Goal: Book appointment/travel/reservation

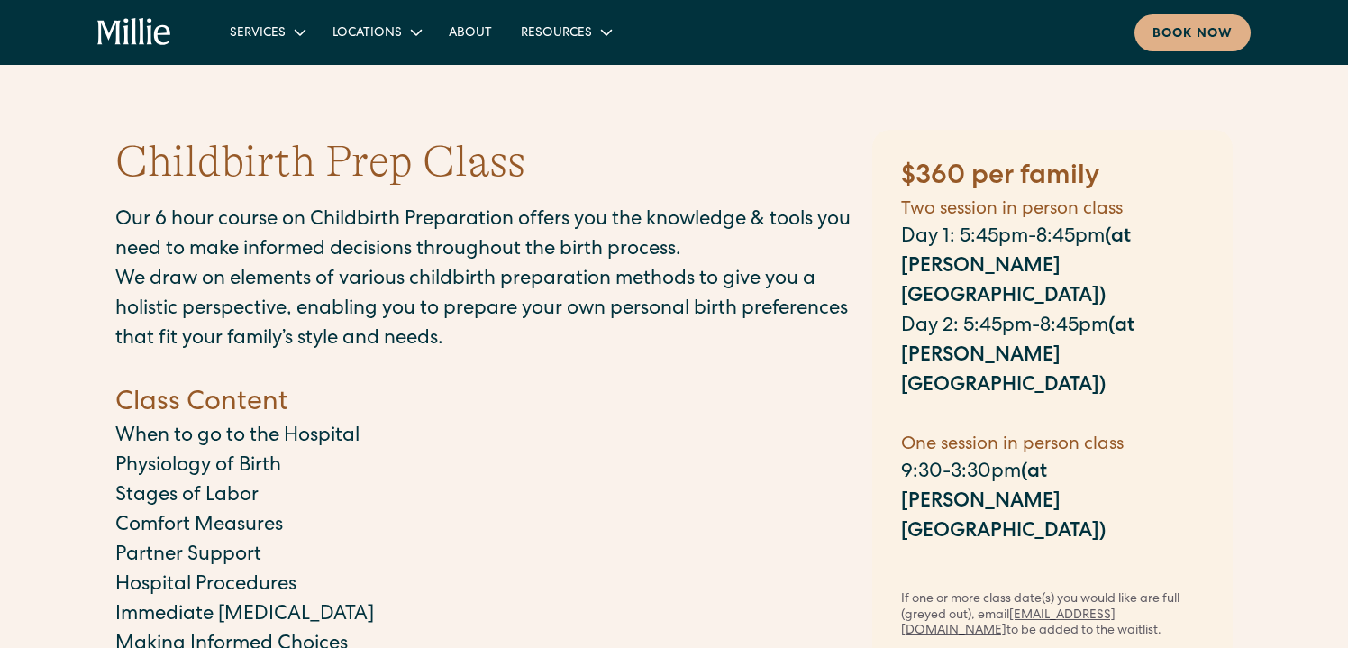
click at [811, 475] on p "Physiology of Birth" at bounding box center [484, 467] width 739 height 30
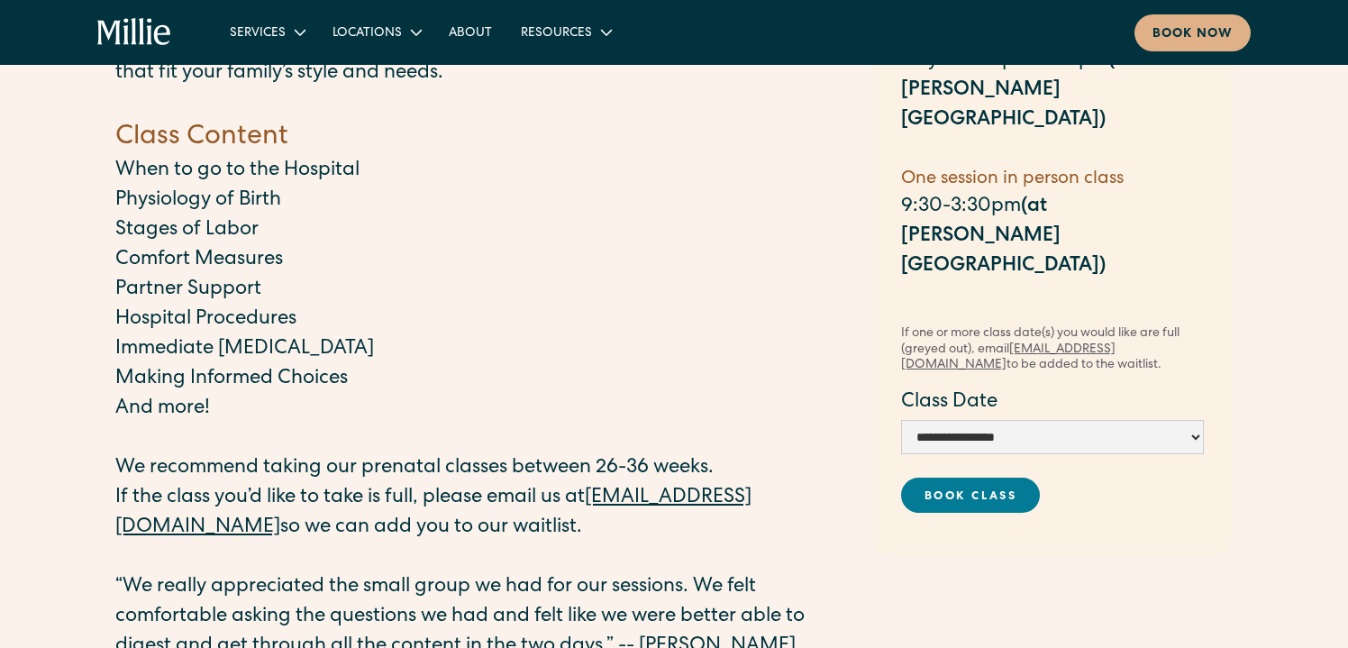
scroll to position [288, 0]
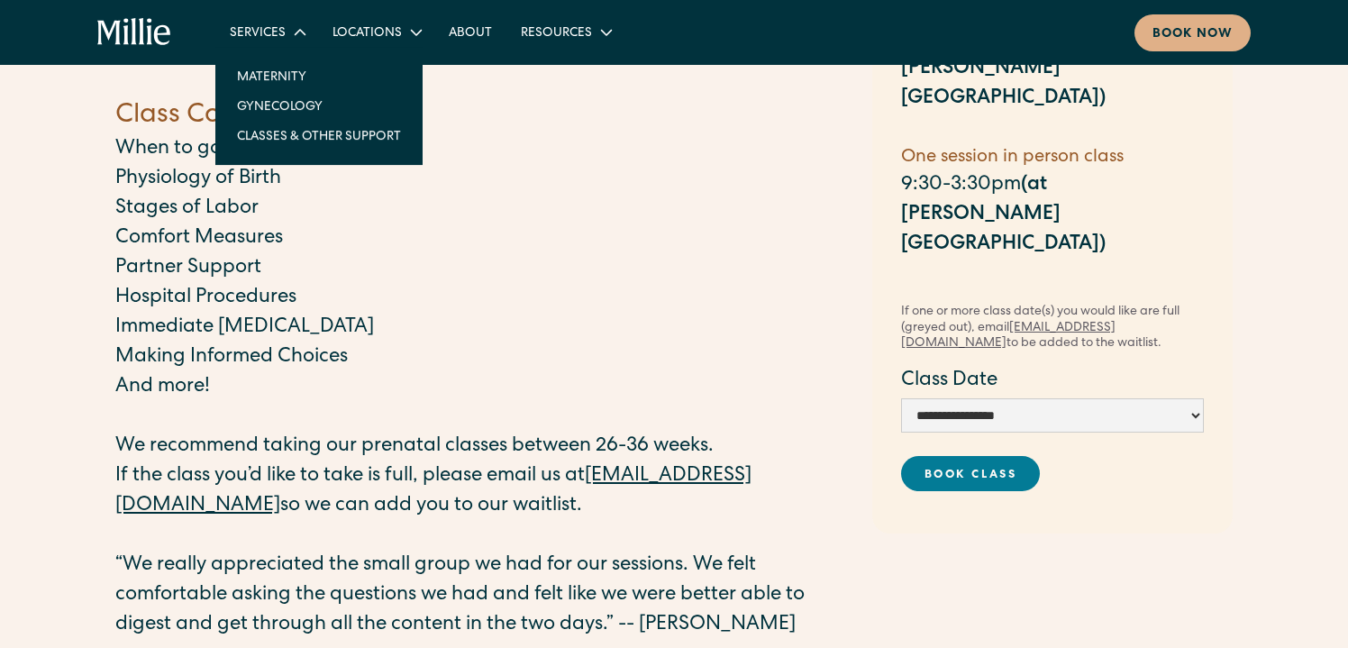
click at [274, 42] on div "Services" at bounding box center [258, 33] width 56 height 19
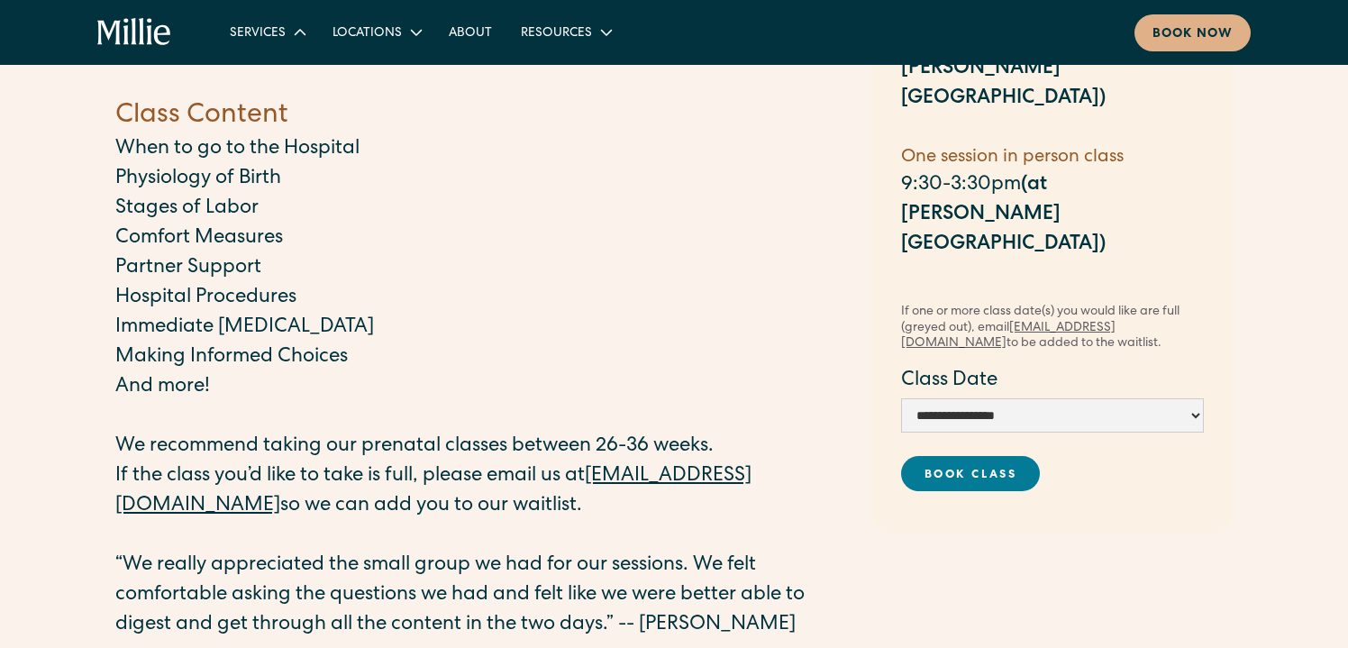
click at [274, 42] on div "Services" at bounding box center [258, 33] width 56 height 19
click at [1182, 32] on div "Book now" at bounding box center [1193, 34] width 80 height 19
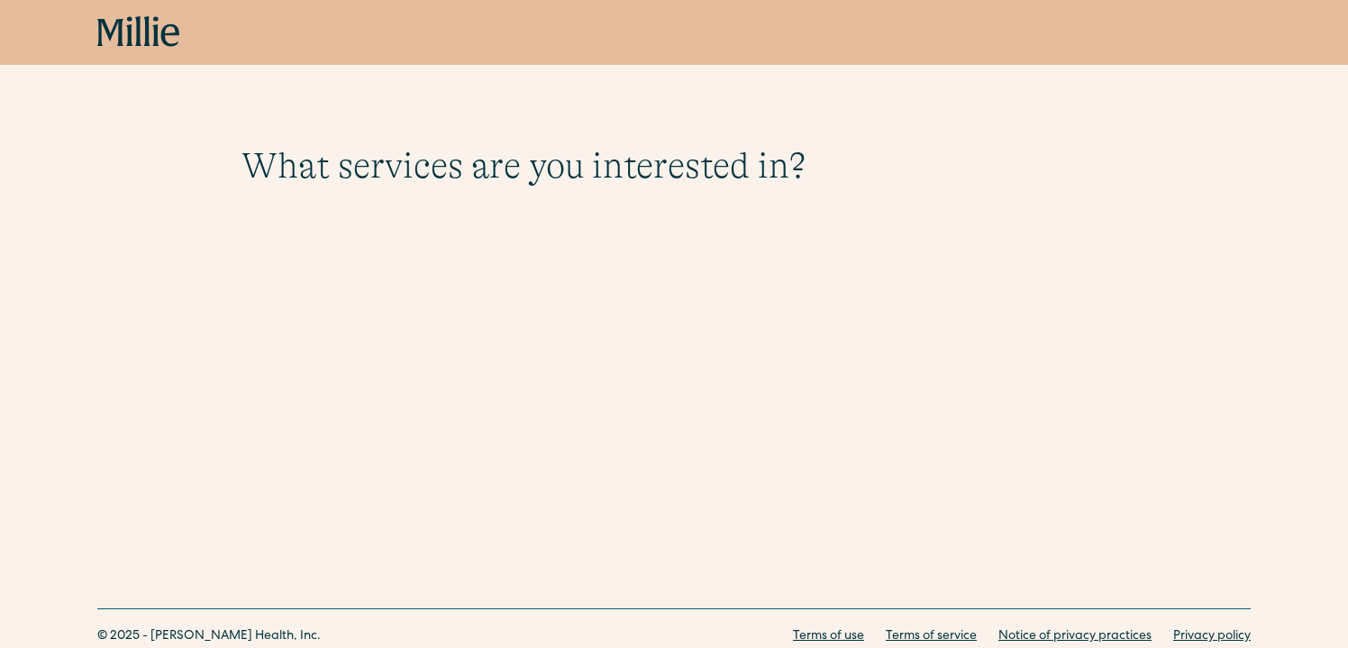
click at [134, 176] on div "What services are you interested in? Berkeley Maternity Complete maternity care…" at bounding box center [674, 187] width 1348 height 87
click at [152, 64] on div "Book now" at bounding box center [674, 32] width 1348 height 65
click at [152, 36] on icon "home" at bounding box center [138, 32] width 83 height 32
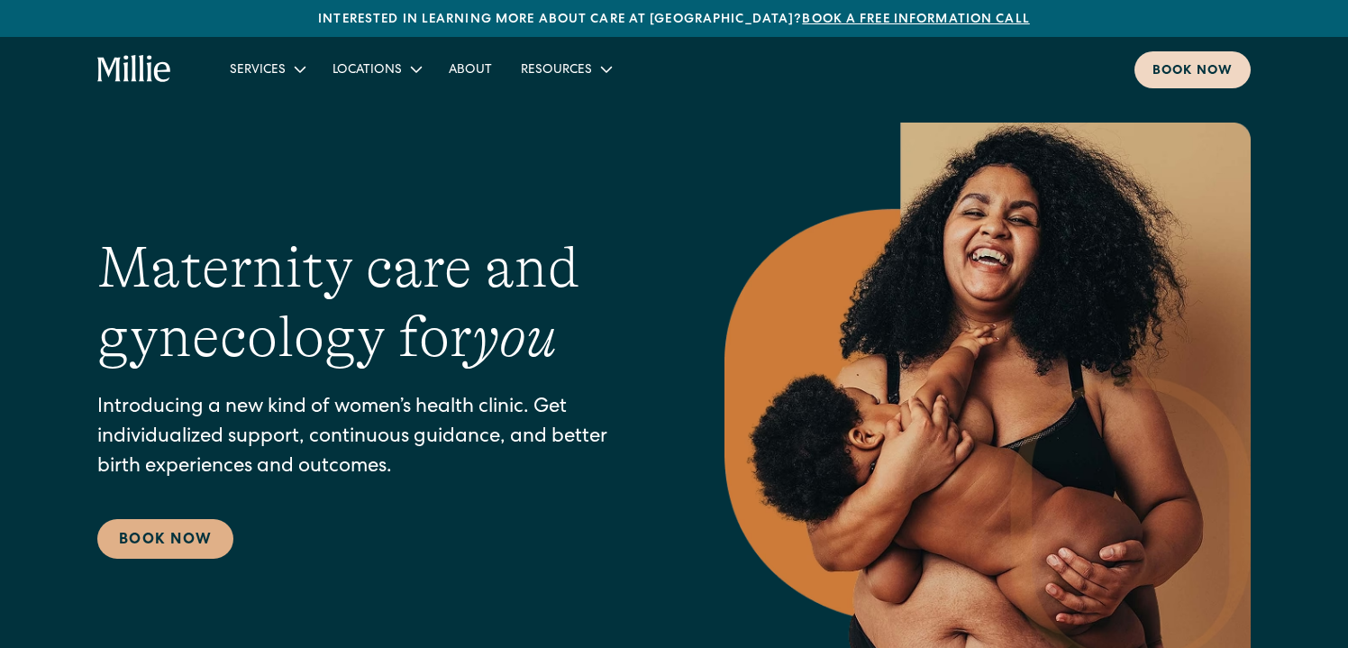
click at [1219, 61] on link "Book now" at bounding box center [1193, 69] width 116 height 37
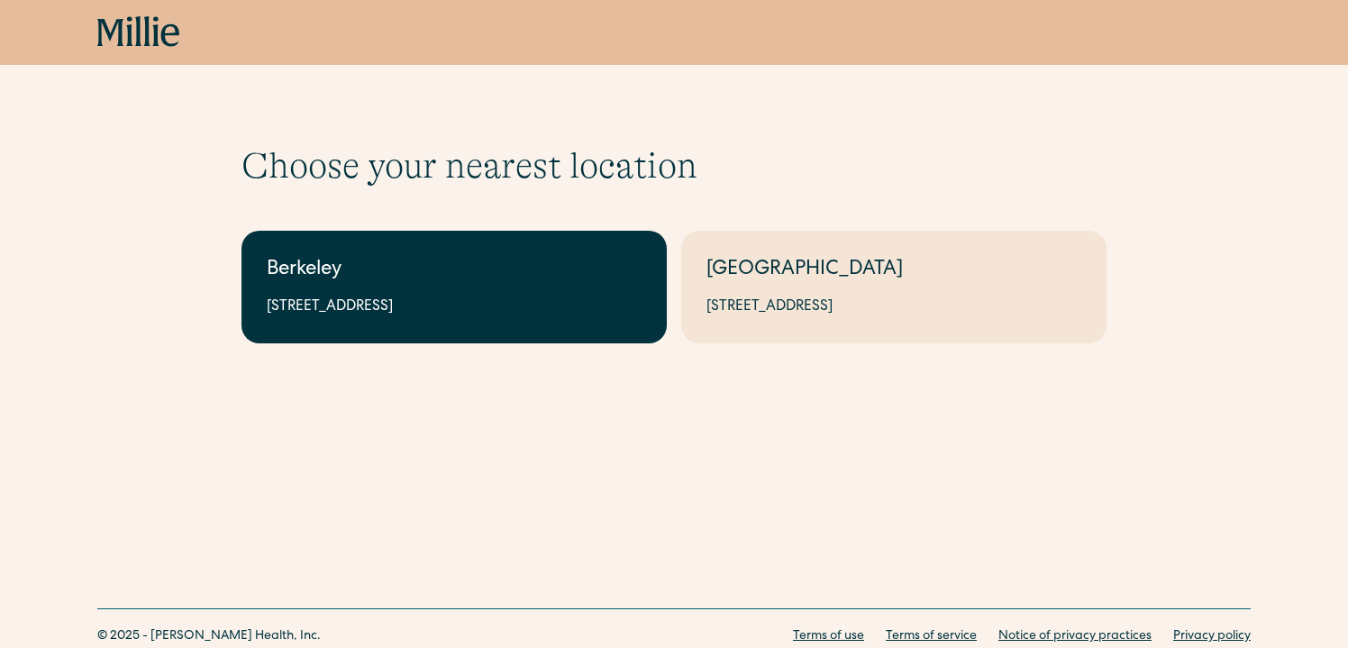
click at [483, 323] on link "Berkeley 2999 Regent St, Suite 524, Berkeley, CA 94705" at bounding box center [454, 287] width 425 height 113
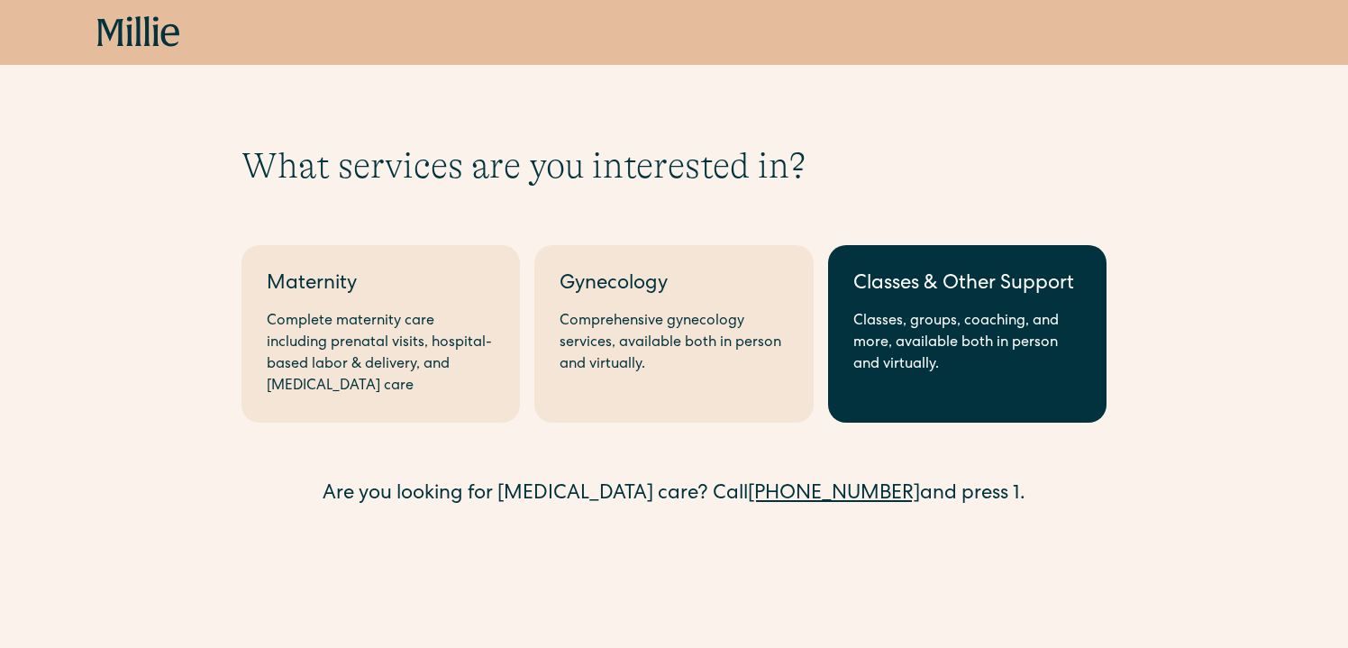
click at [967, 323] on div "Classes, groups, coaching, and more, available both in person and virtually." at bounding box center [968, 343] width 228 height 65
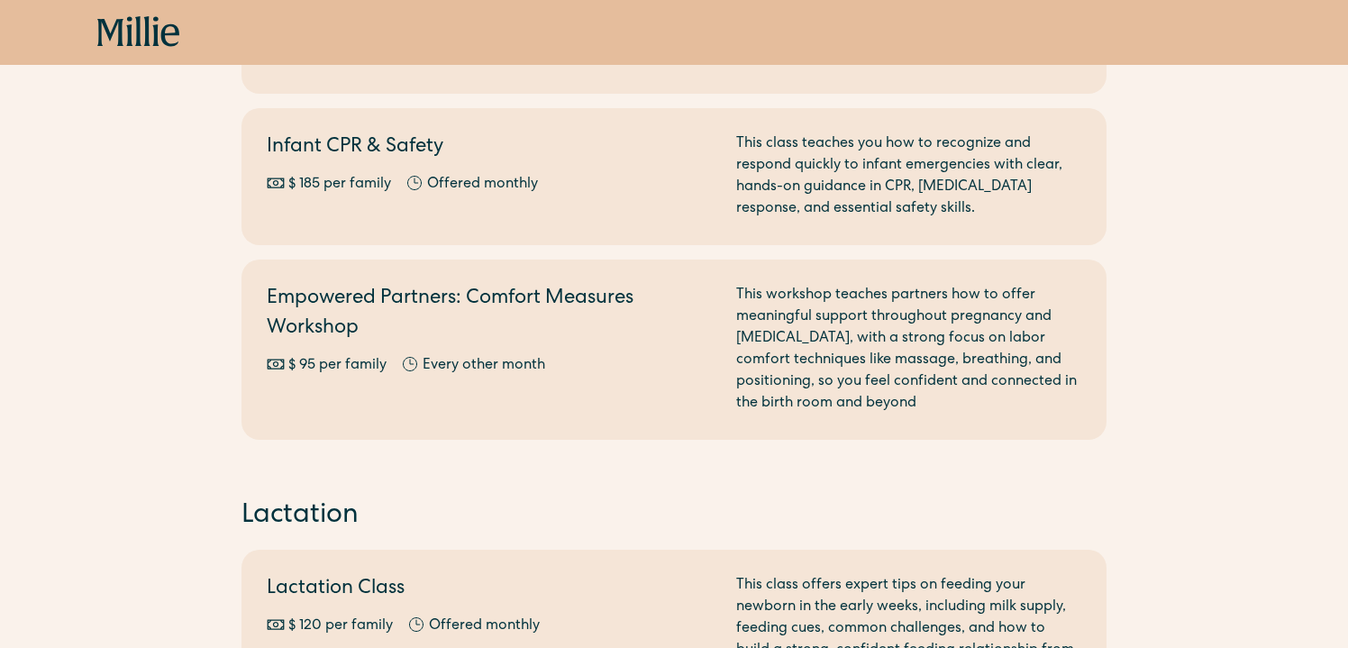
scroll to position [678, 0]
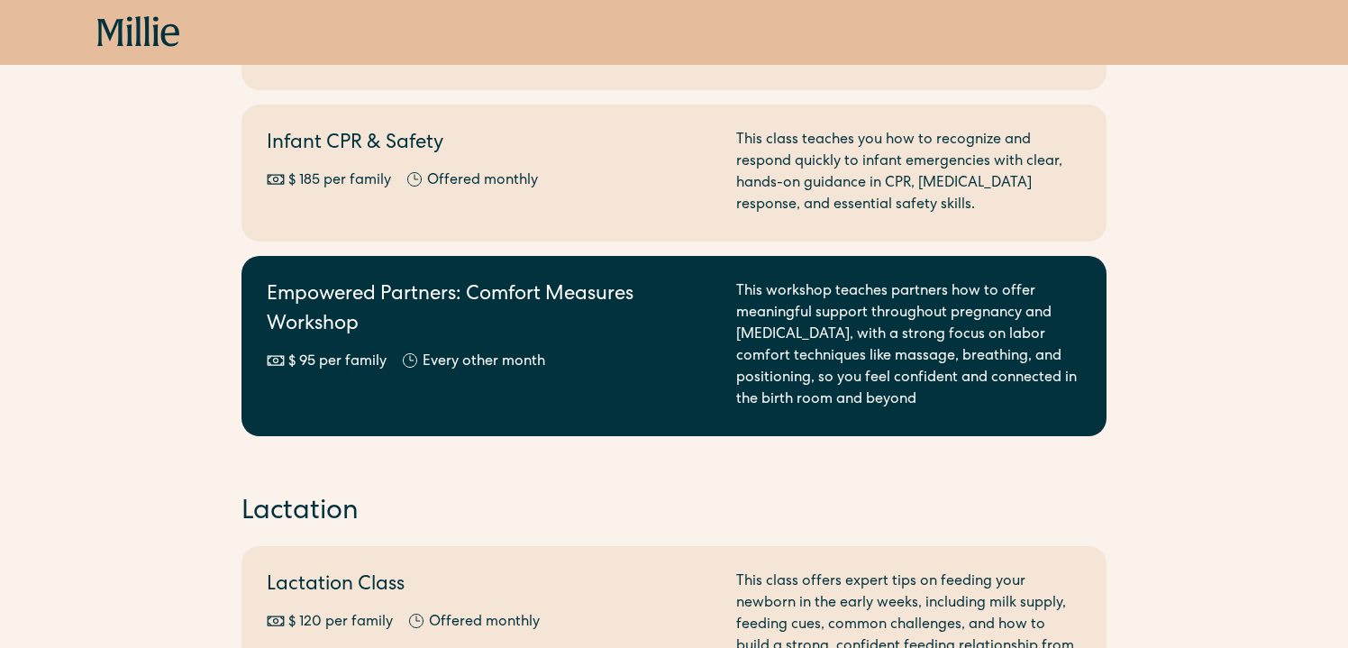
click at [675, 329] on h2 "Empowered Partners: Comfort Measures Workshop" at bounding box center [491, 310] width 448 height 59
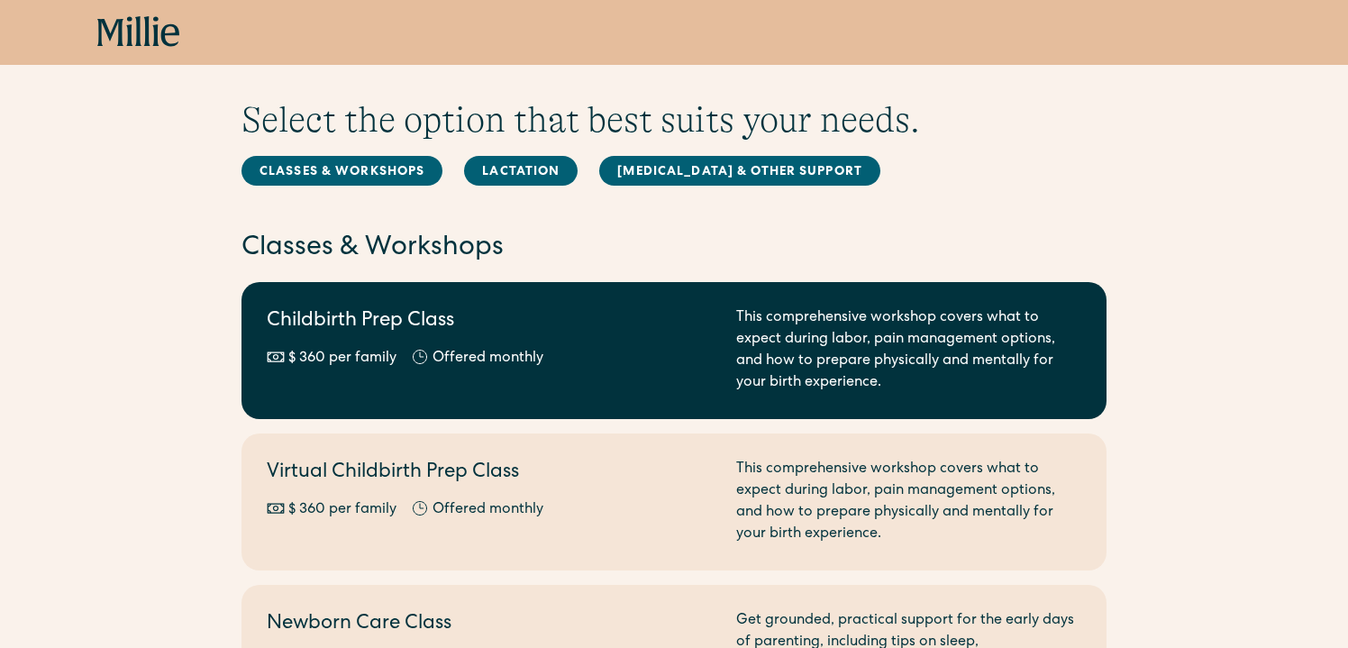
scroll to position [57, 0]
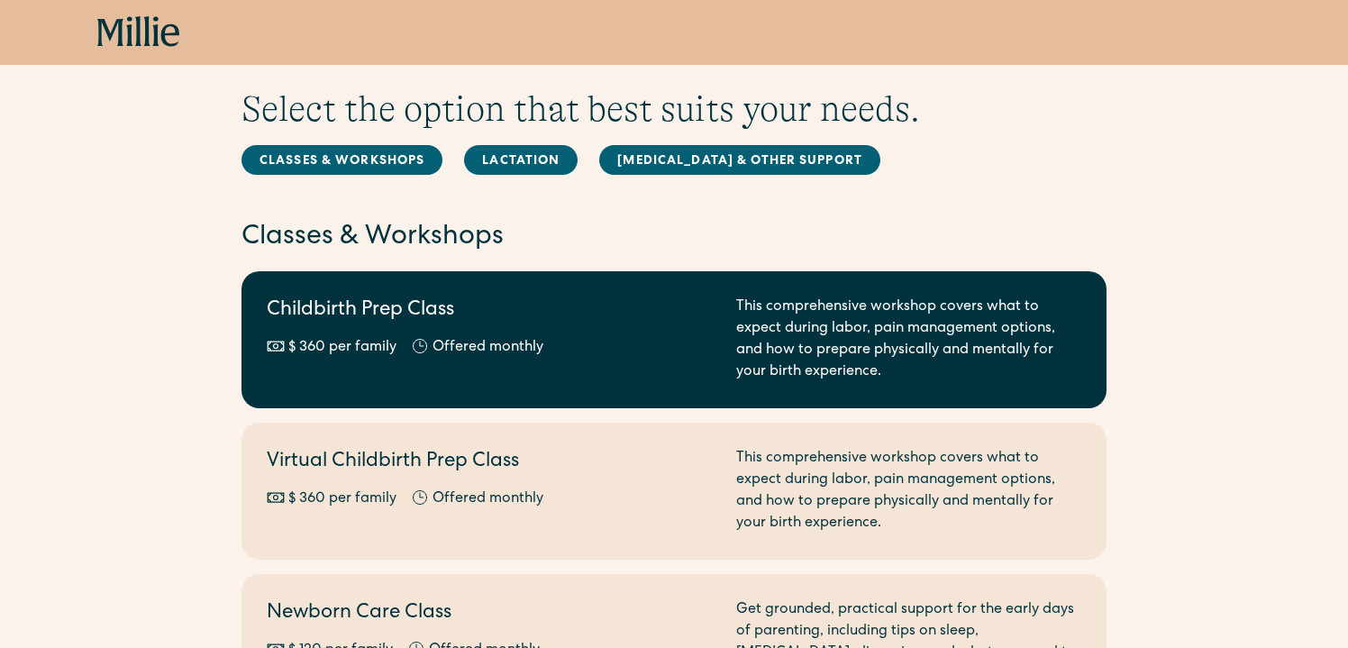
click at [521, 297] on h2 "Childbirth Prep Class" at bounding box center [491, 312] width 448 height 30
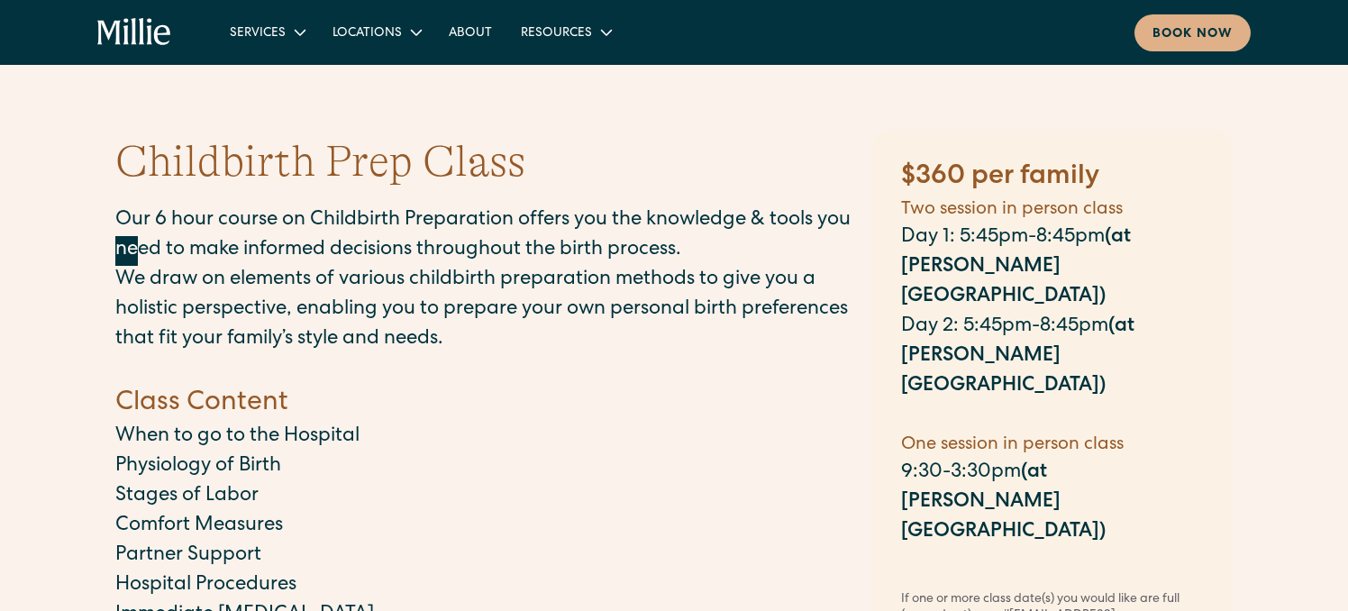
scroll to position [978, 0]
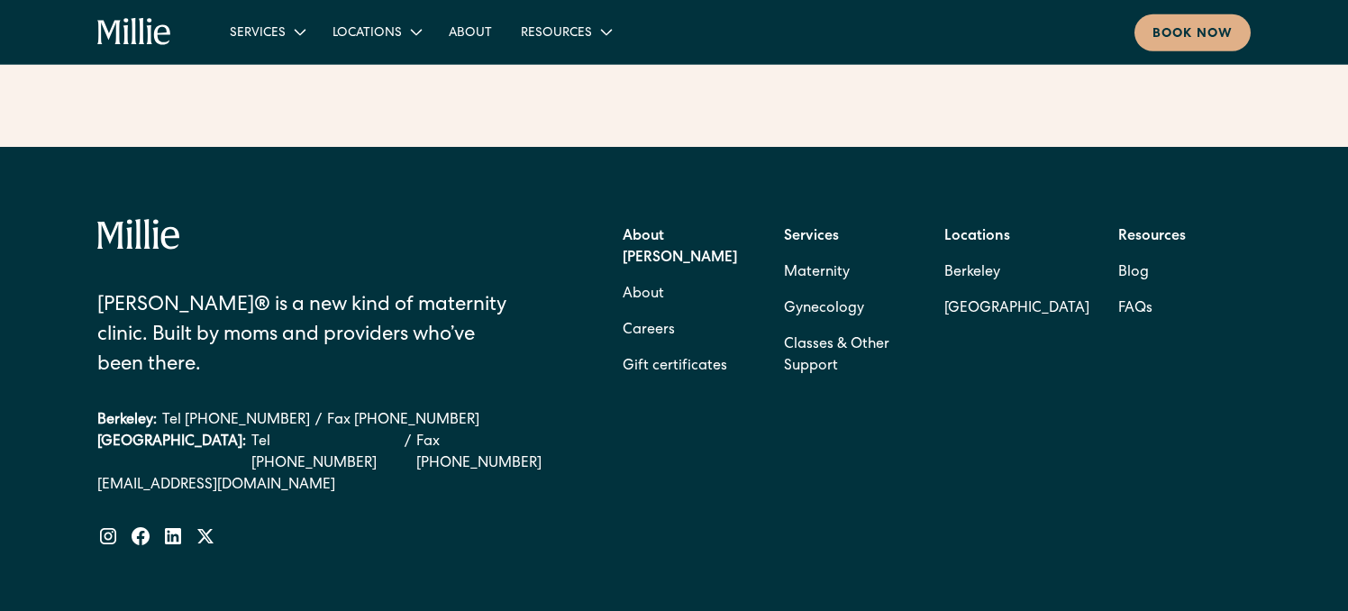
click at [460, 169] on div "[PERSON_NAME]® is a new kind of maternity clinic. Built by moms and providers w…" at bounding box center [674, 453] width 1154 height 612
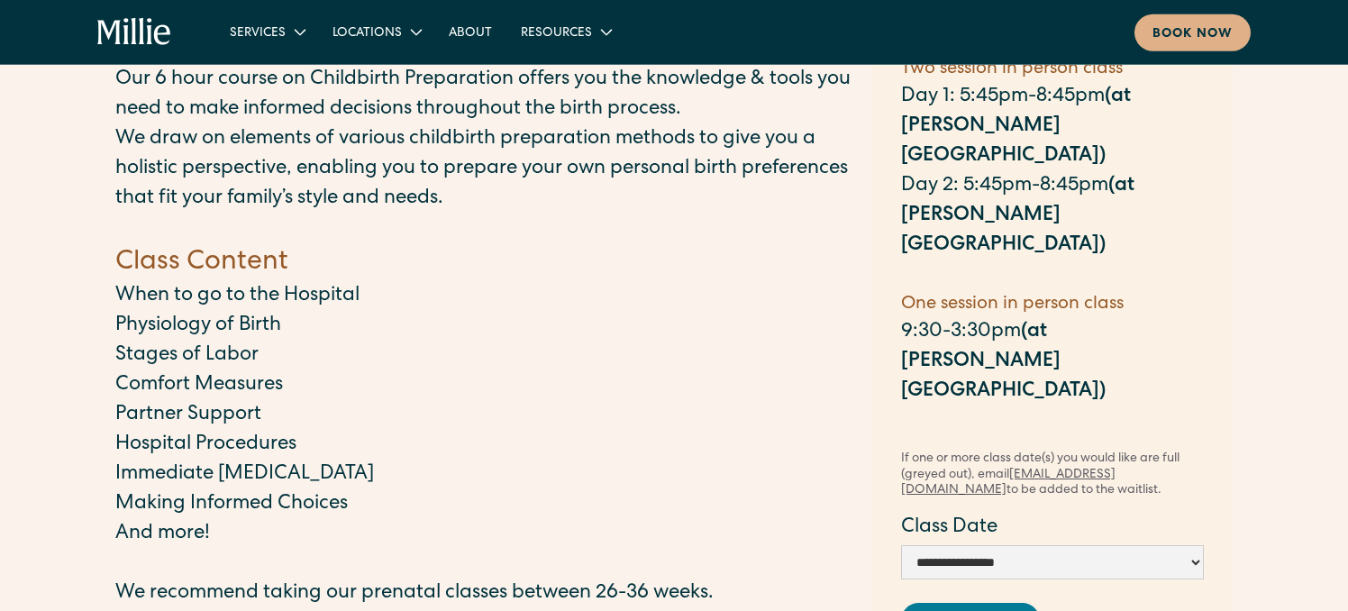
scroll to position [0, 0]
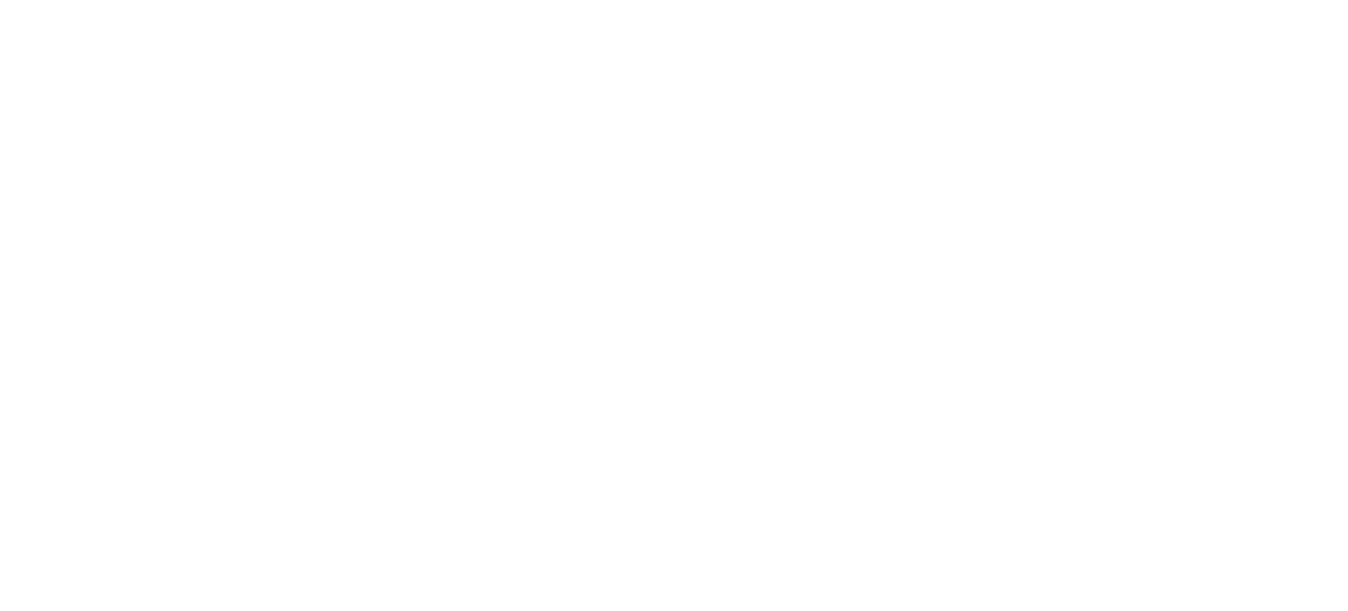
scroll to position [57, 0]
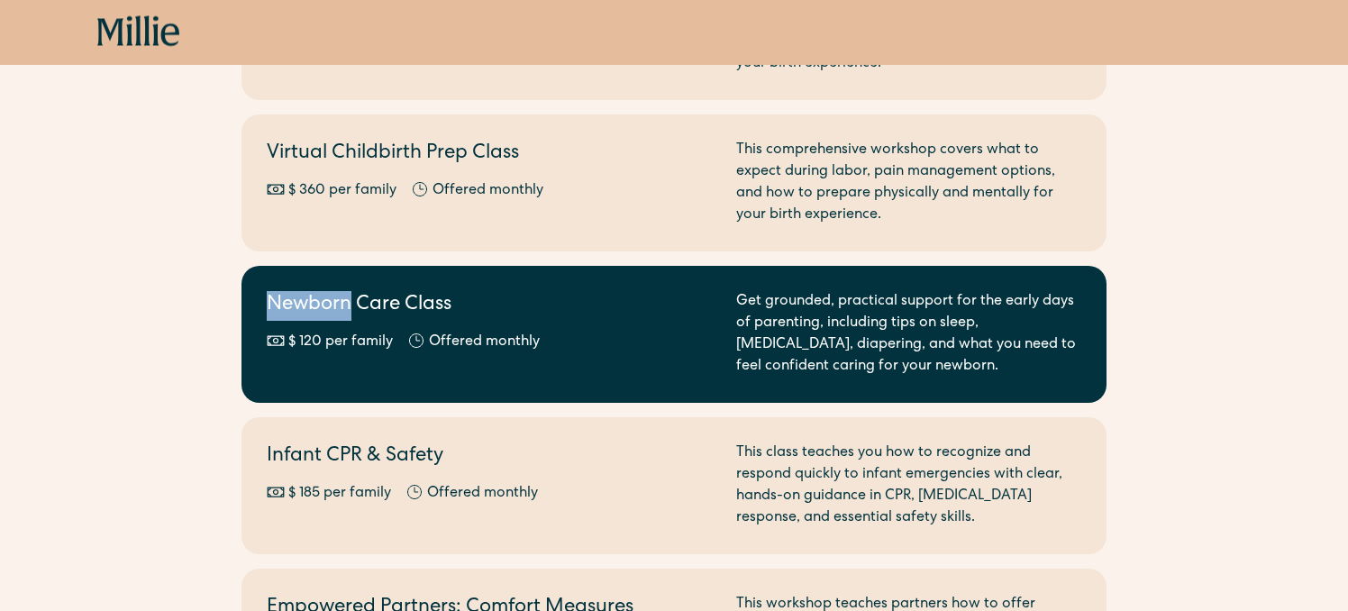
click at [641, 345] on div "$ 120 per family Offered monthly Every other month" at bounding box center [491, 344] width 448 height 22
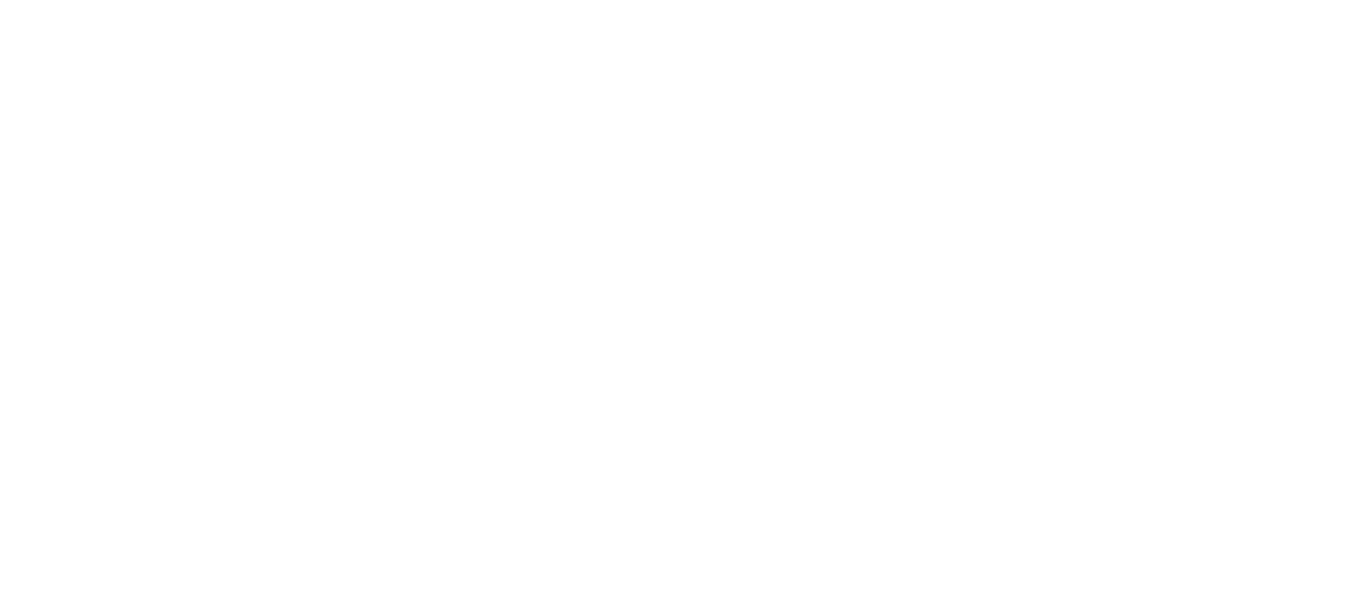
scroll to position [364, 0]
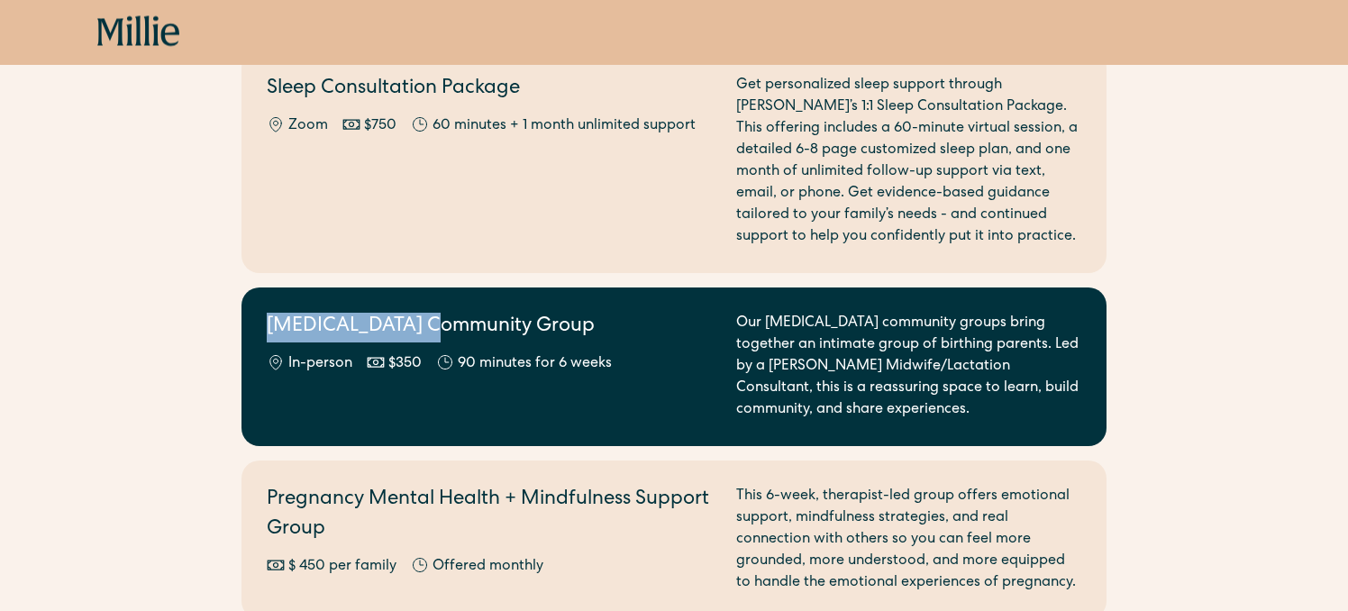
scroll to position [2049, 0]
click at [612, 387] on div "Postpartum Community Group In-person $350 90 minutes for 6 weeks" at bounding box center [491, 367] width 448 height 108
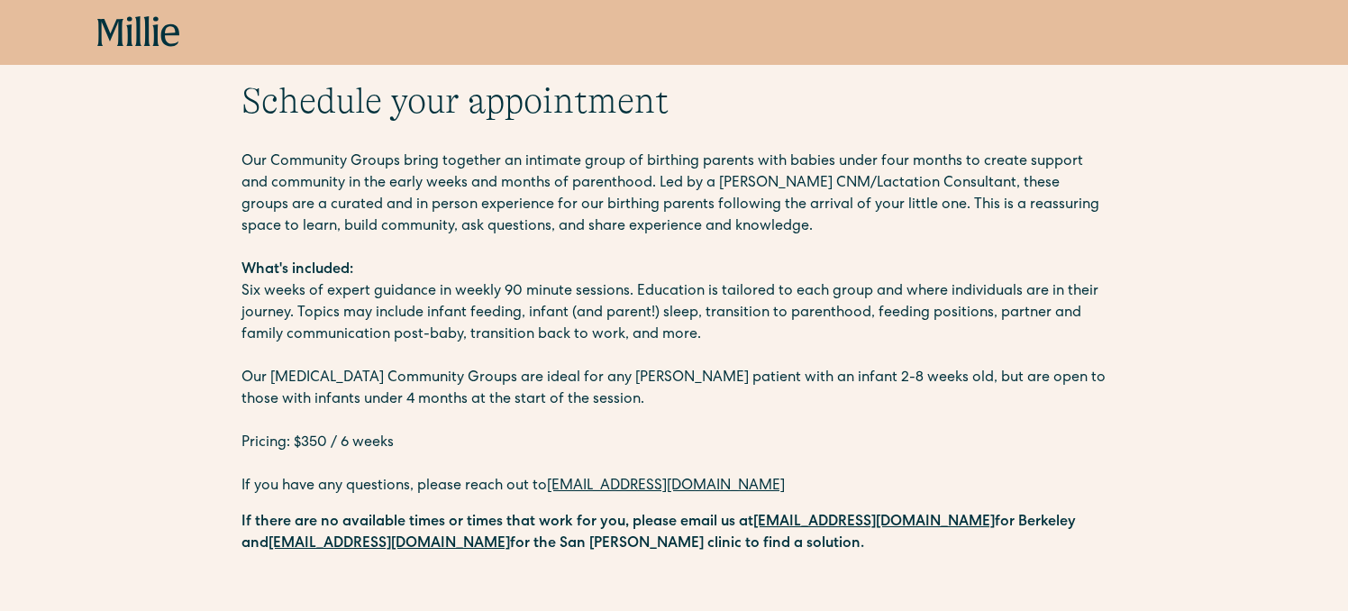
scroll to position [74, 0]
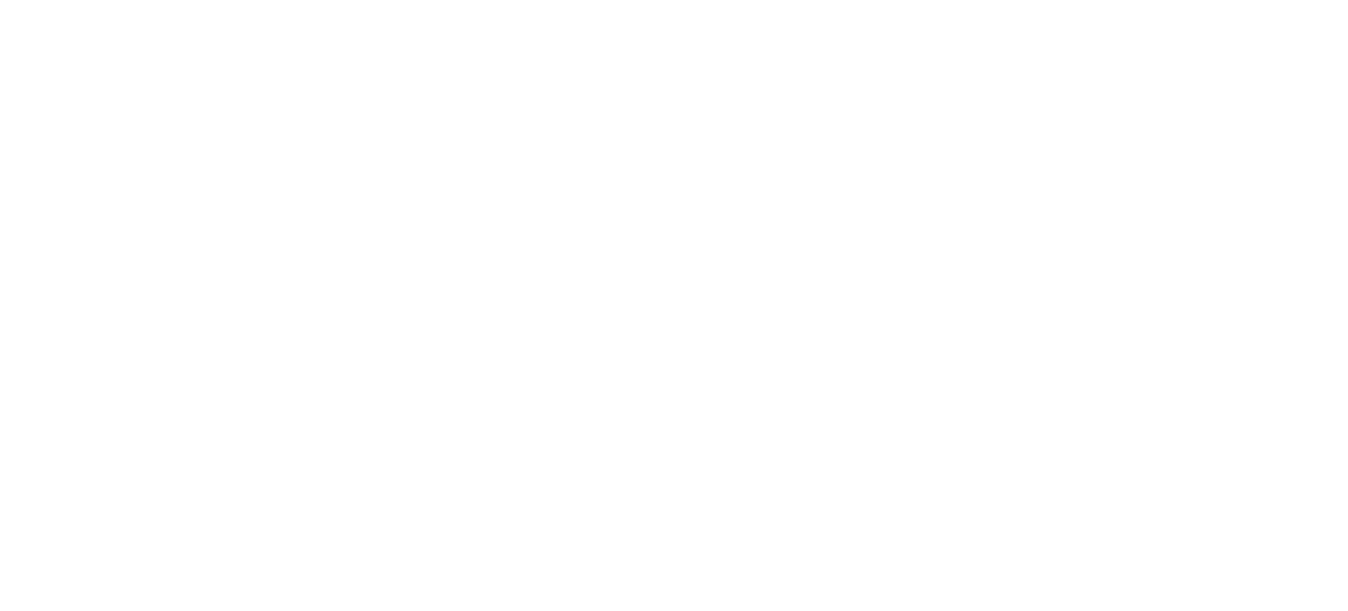
scroll to position [2048, 0]
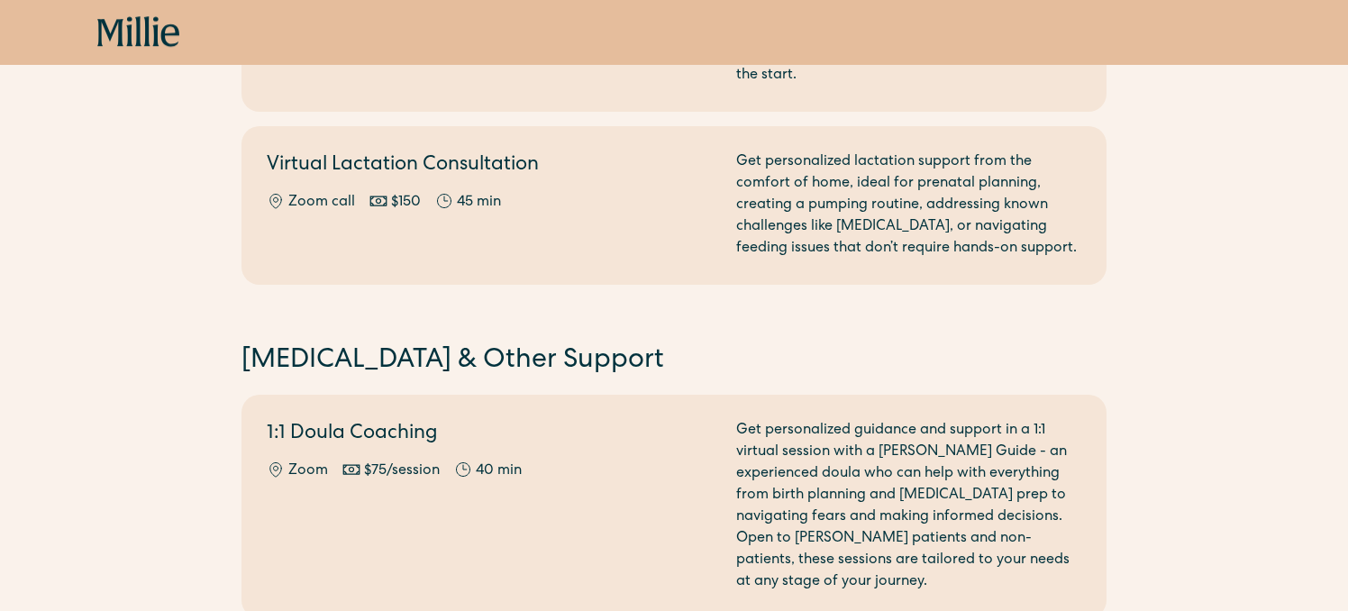
scroll to position [1278, 0]
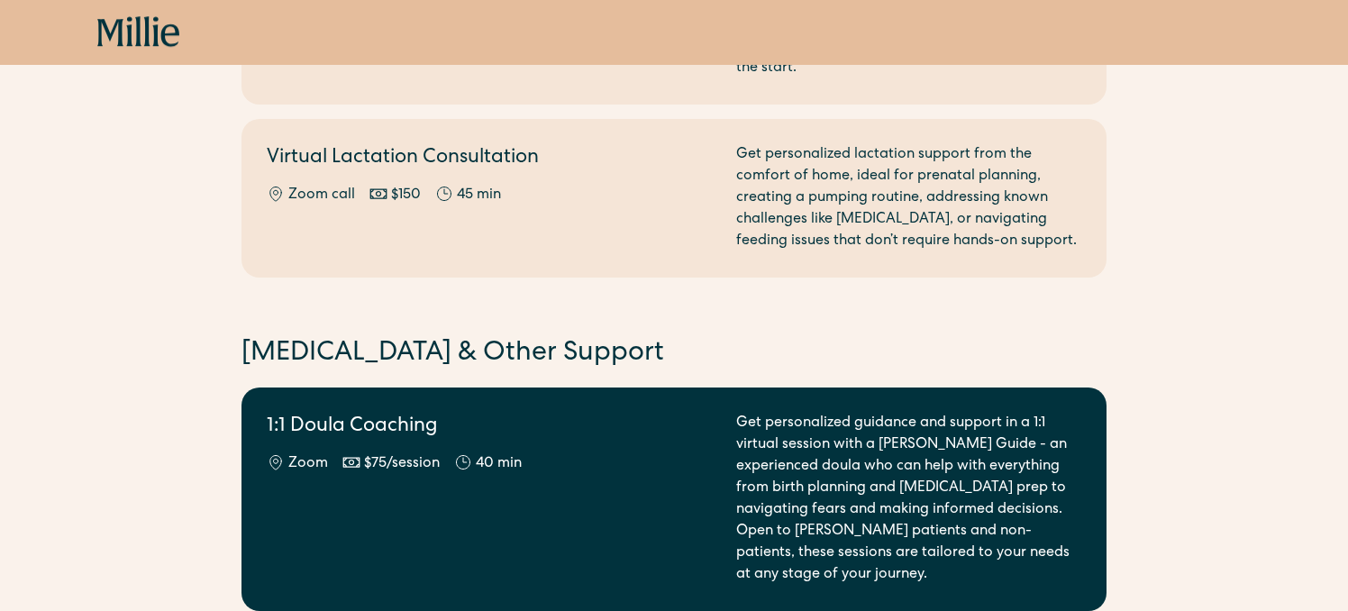
click at [476, 445] on div "1:1 Doula Coaching Zoom $75/session 40 min" at bounding box center [491, 499] width 448 height 173
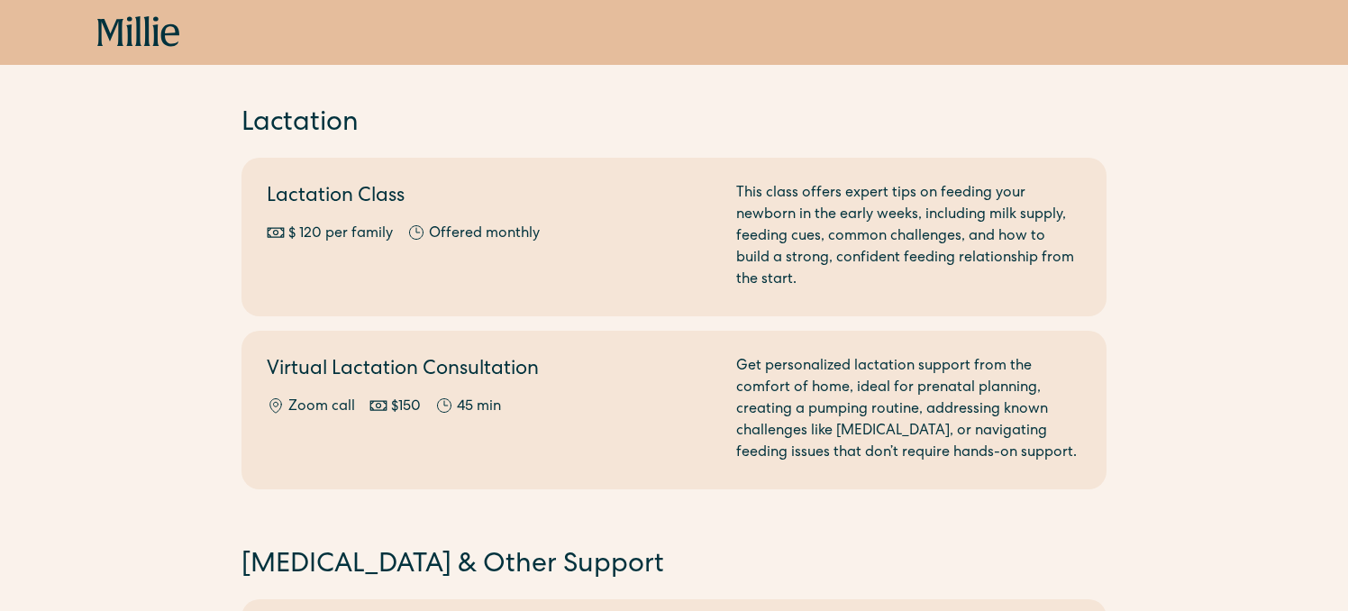
scroll to position [1058, 0]
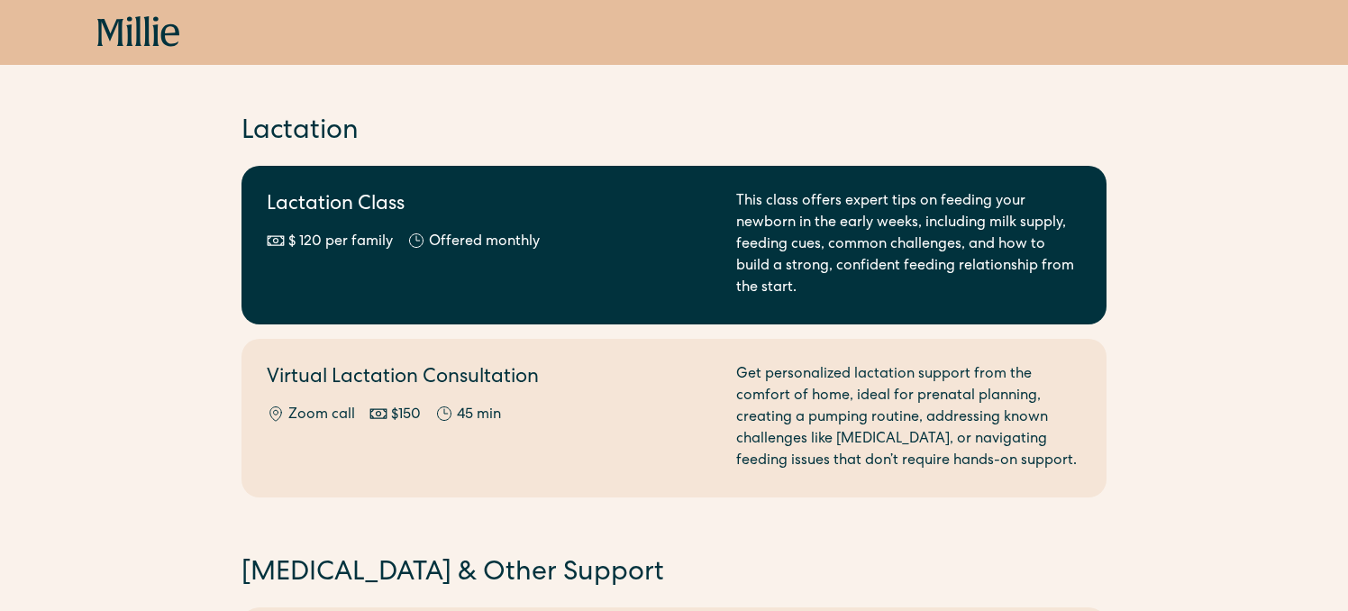
click at [431, 228] on div "Lactation Class $ 120 per family Offered monthly Every other month" at bounding box center [491, 245] width 448 height 108
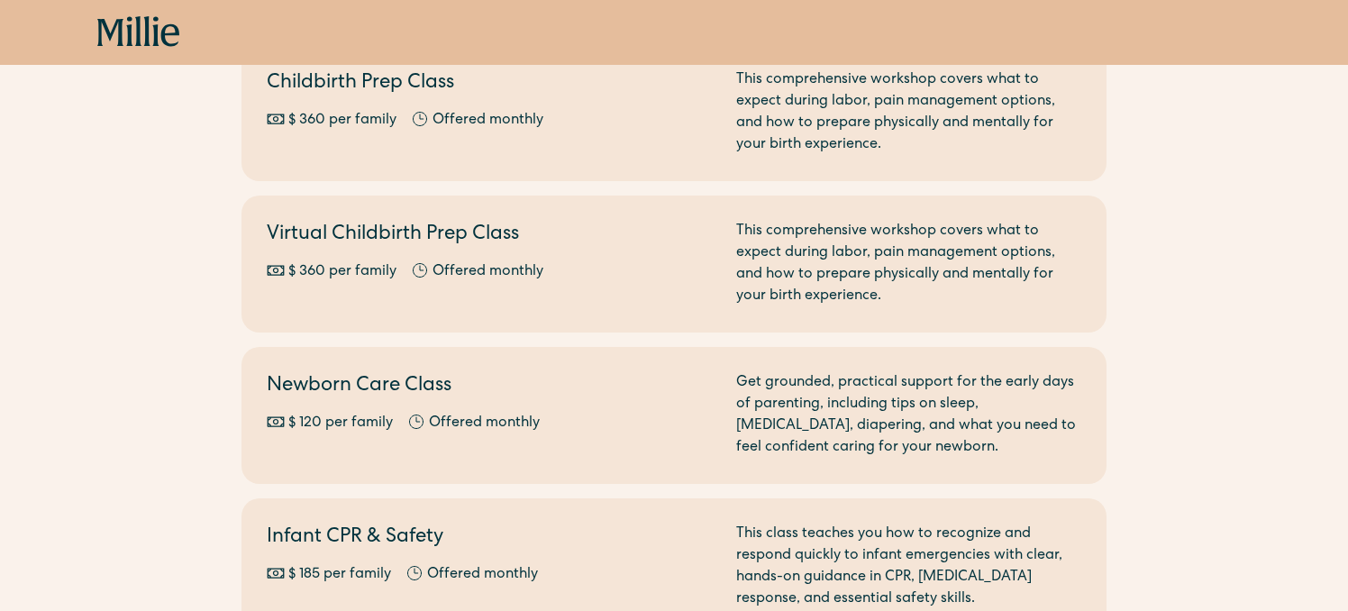
scroll to position [335, 0]
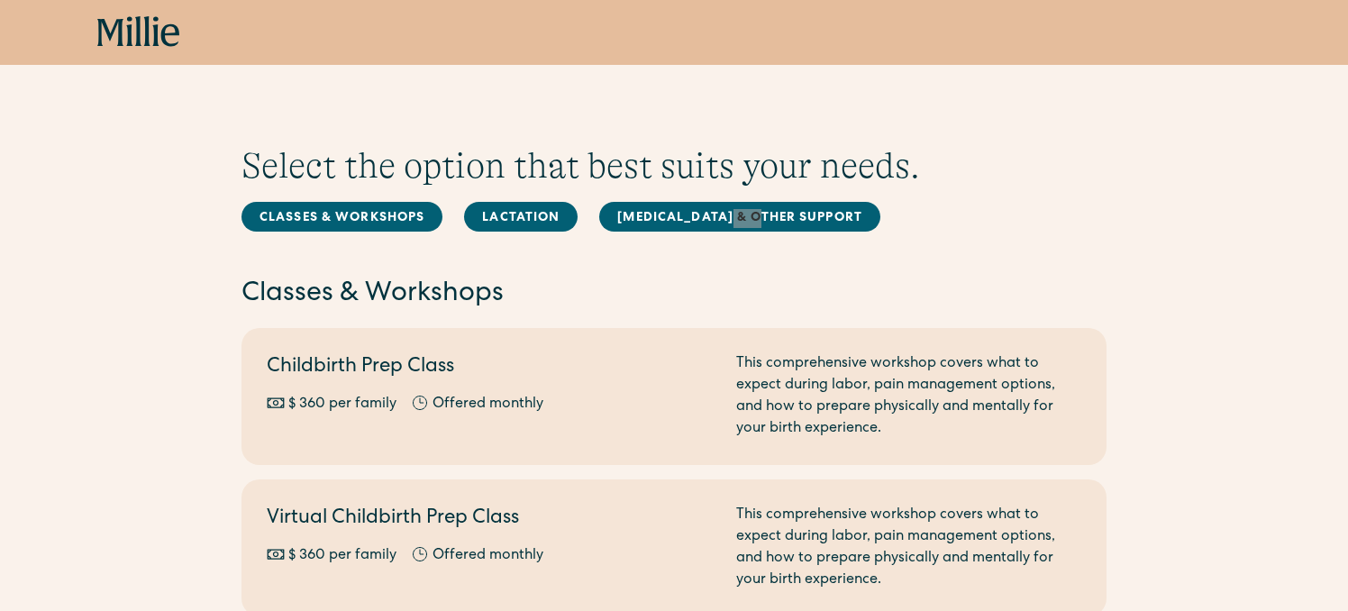
scroll to position [1615, 0]
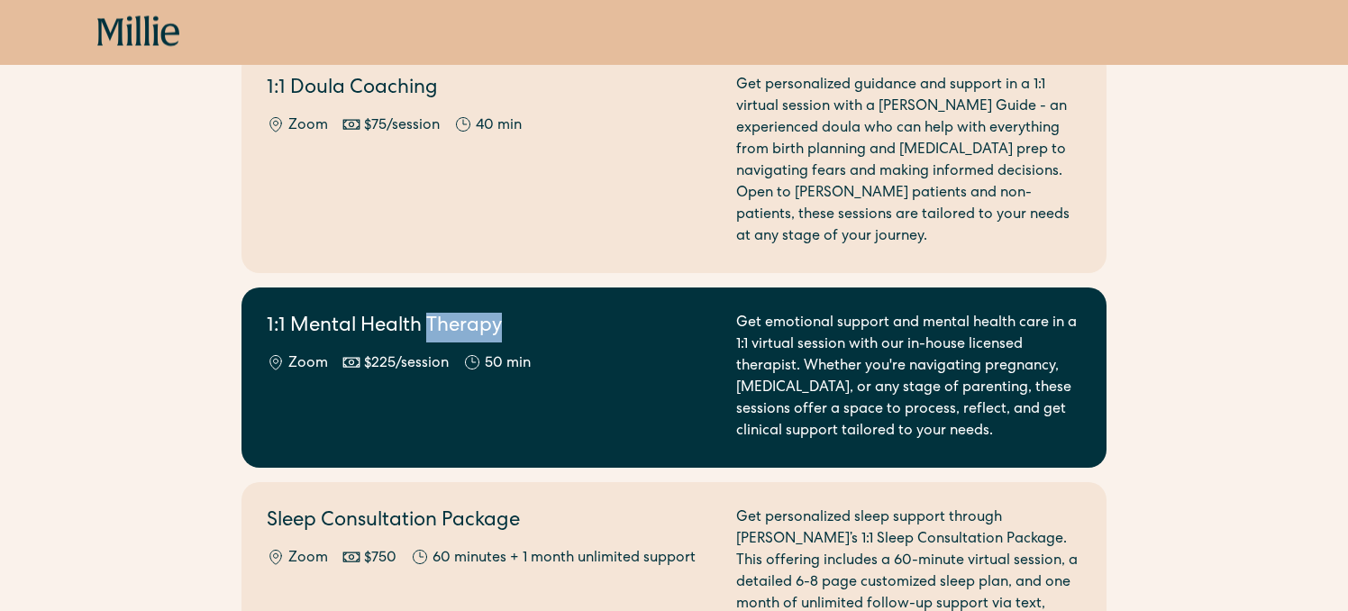
click at [585, 314] on h2 "1:1 Mental Health Therapy" at bounding box center [491, 329] width 448 height 30
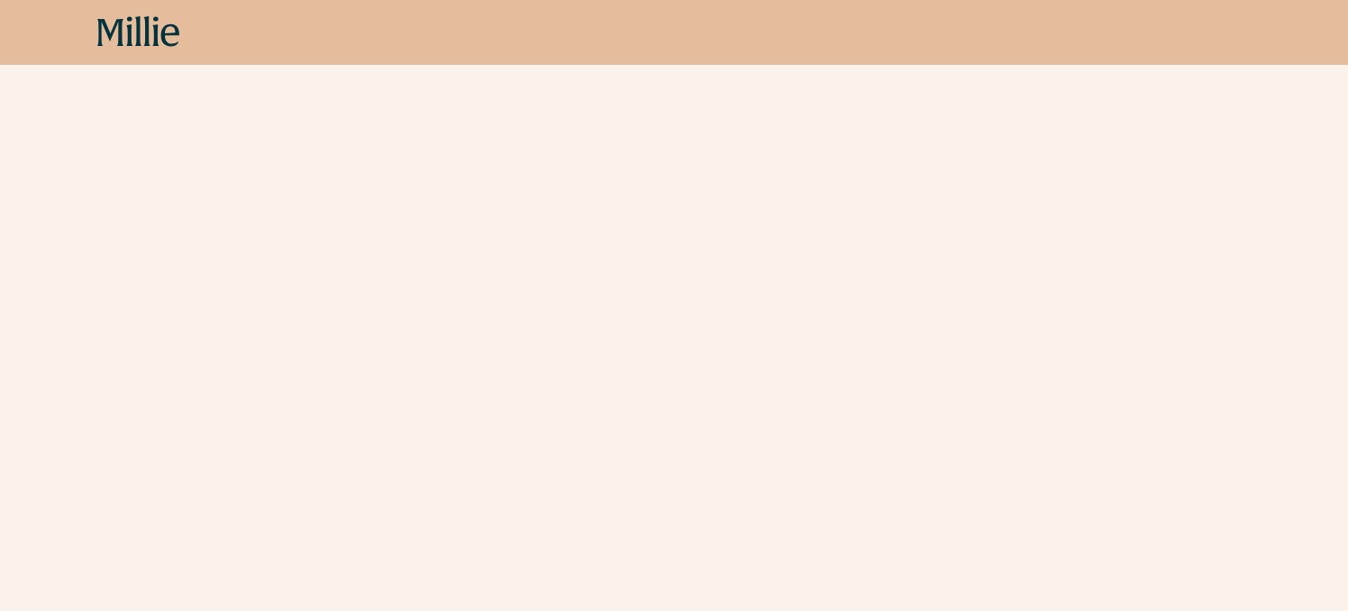
scroll to position [680, 0]
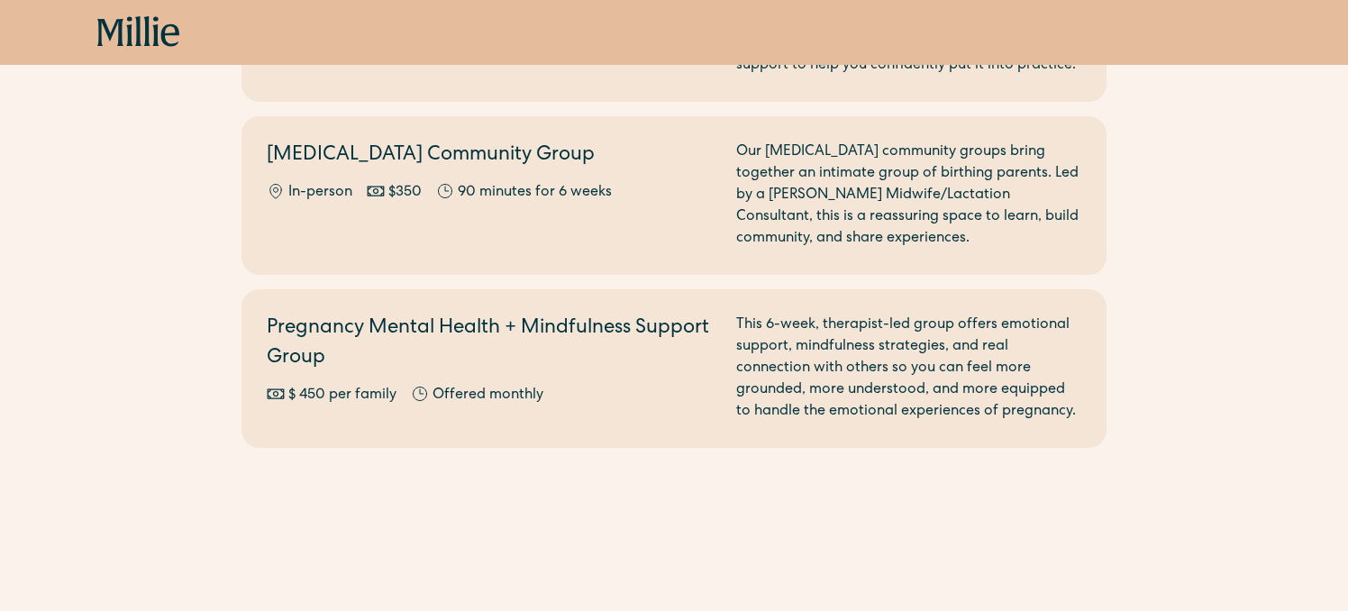
scroll to position [2224, 0]
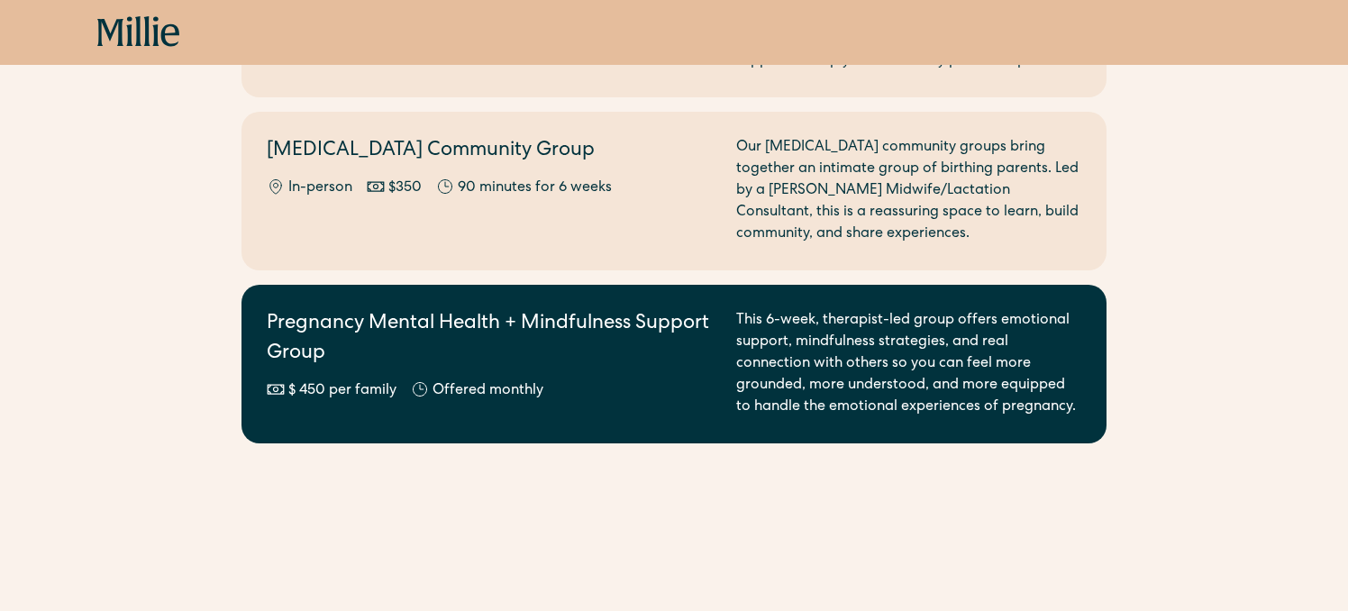
click at [611, 380] on div "$ 450 per family Offered monthly" at bounding box center [491, 391] width 448 height 22
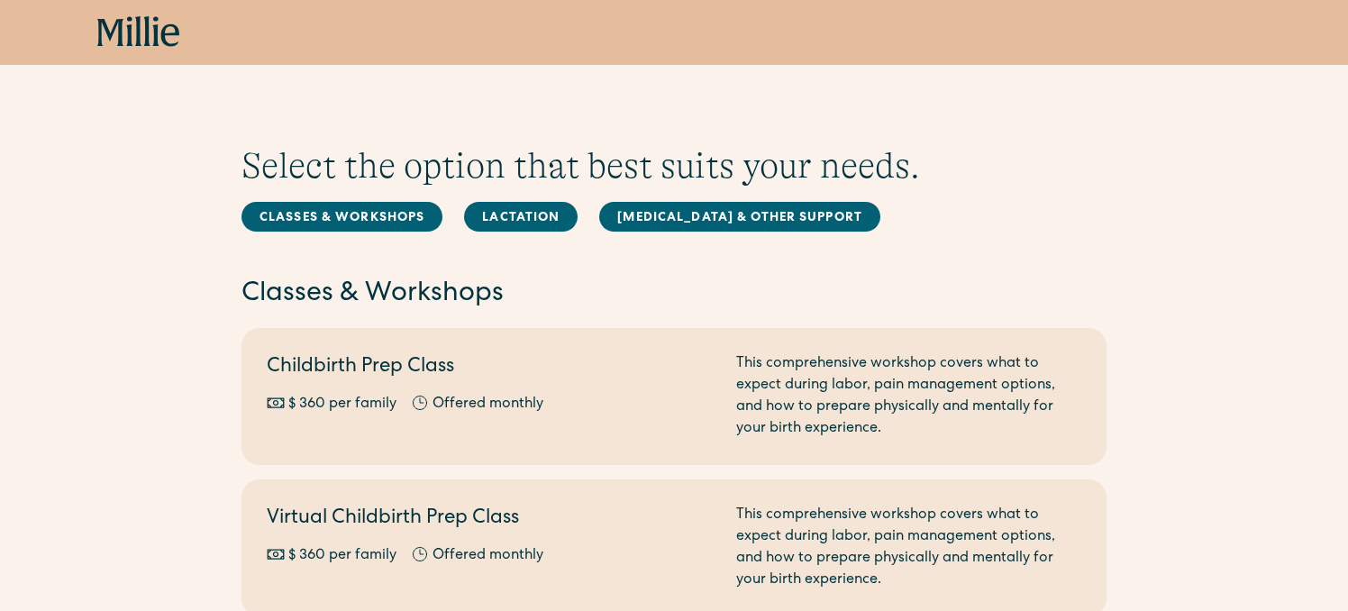
scroll to position [516, 0]
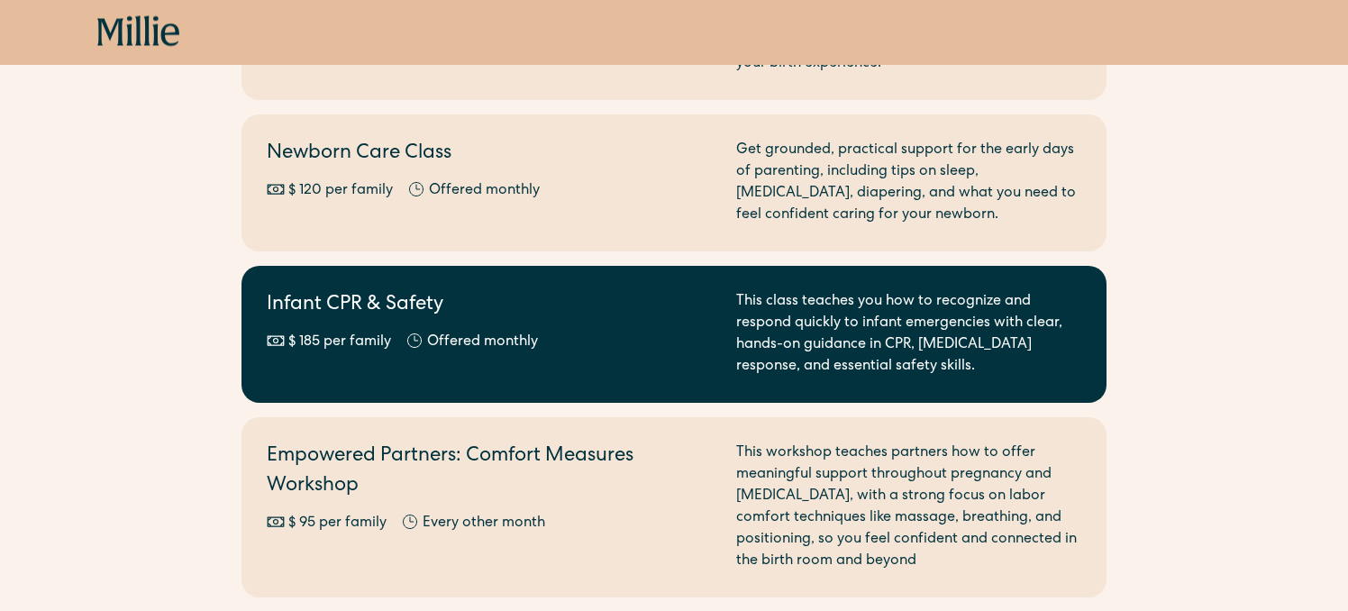
click at [606, 271] on link "Infant CPR & Safety $ 185 per family Offered monthly Every other month This cla…" at bounding box center [674, 335] width 865 height 137
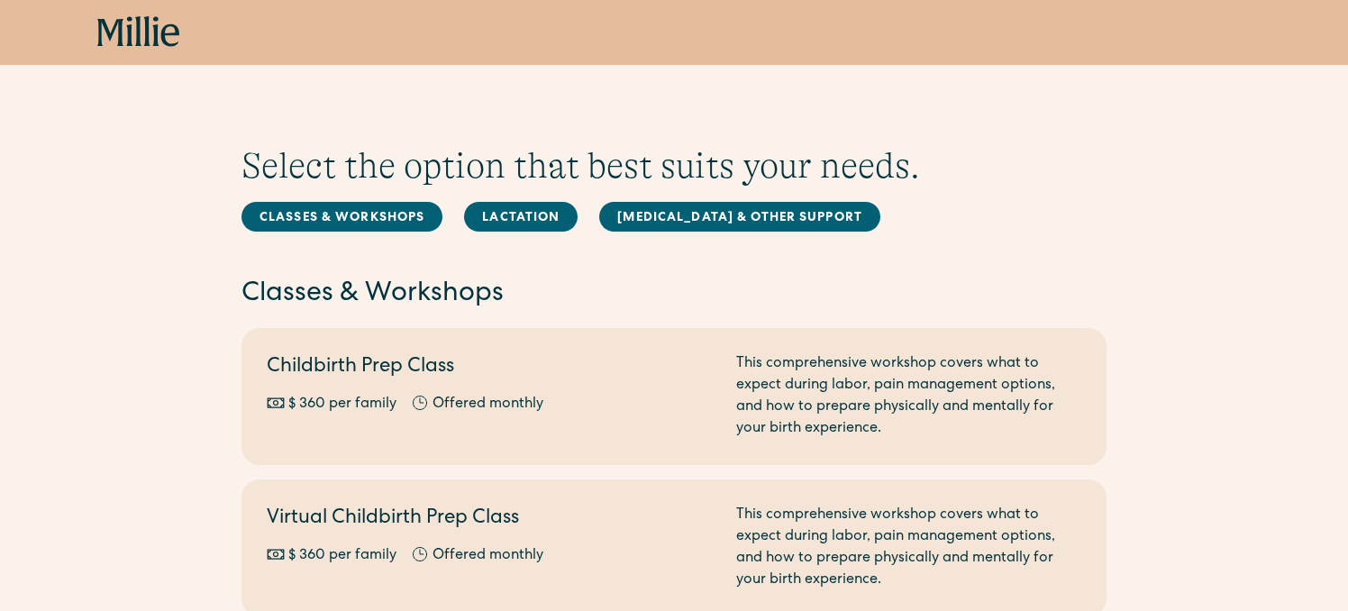
scroll to position [516, 0]
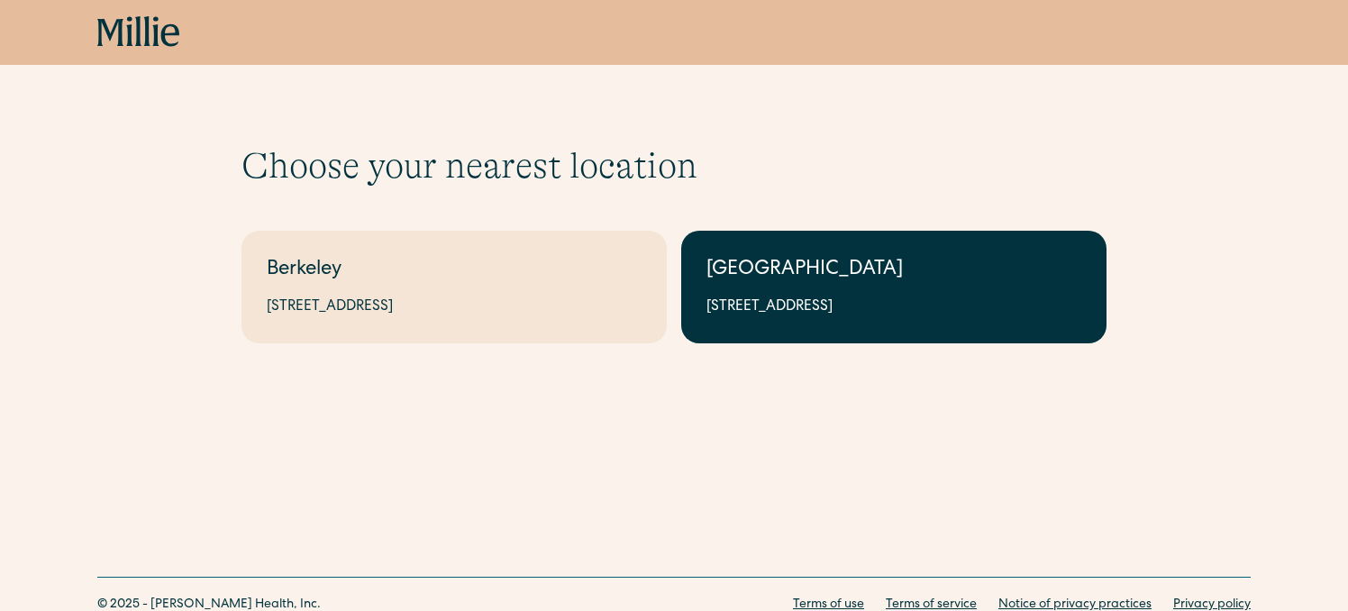
click at [761, 277] on div "[GEOGRAPHIC_DATA]" at bounding box center [894, 271] width 375 height 30
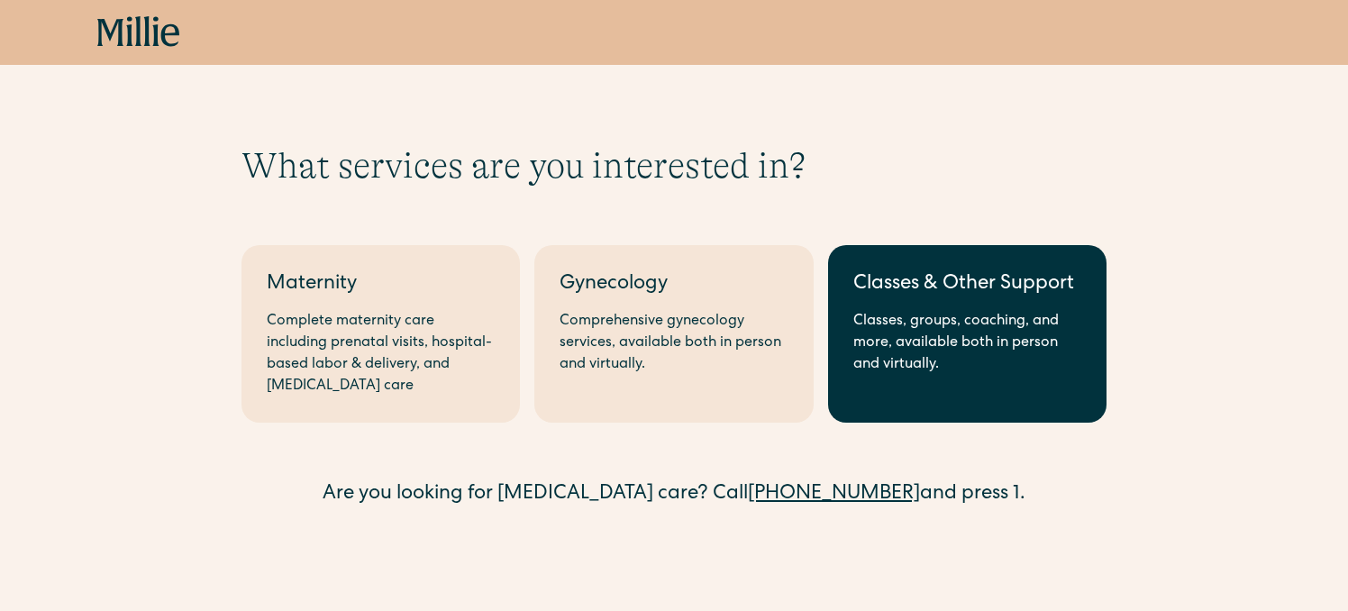
click at [924, 285] on div "Classes & Other Support" at bounding box center [968, 285] width 228 height 30
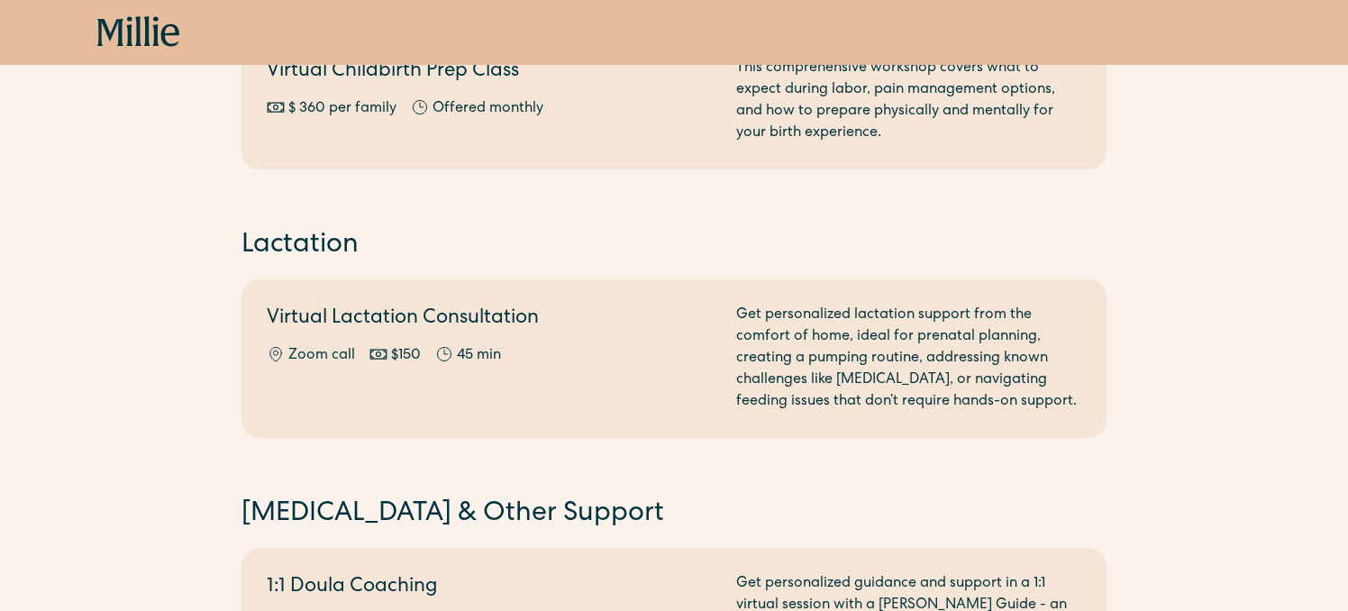
scroll to position [207, 0]
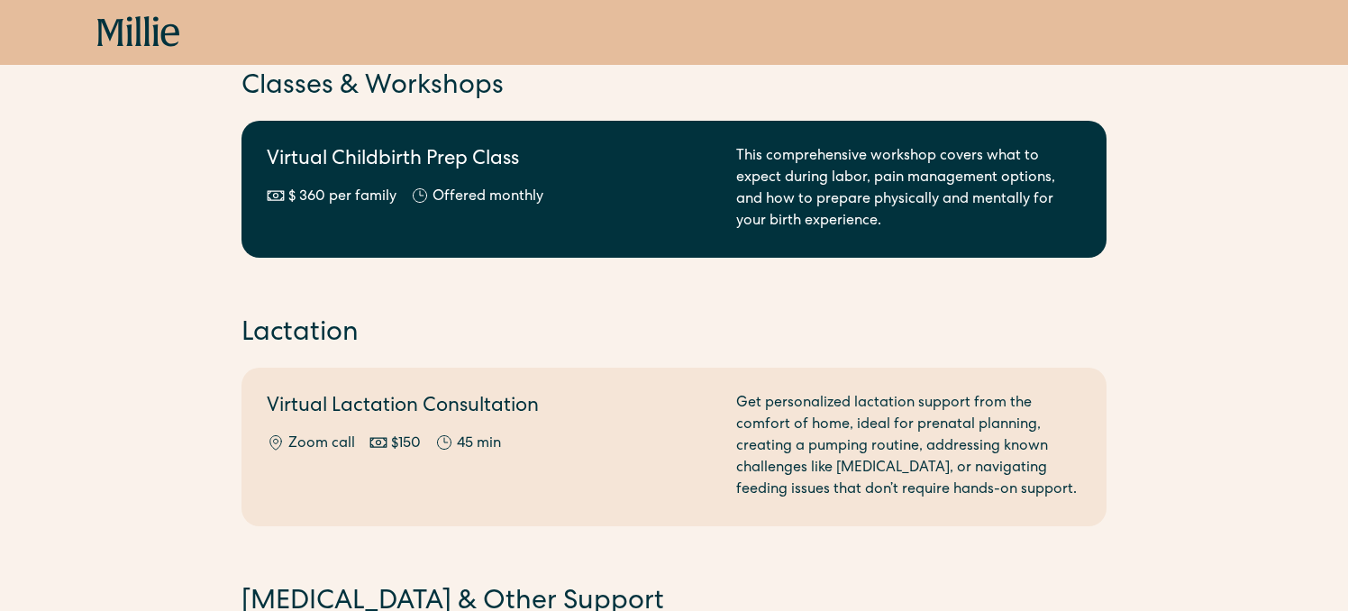
click at [641, 169] on h2 "Virtual Childbirth Prep Class" at bounding box center [491, 161] width 448 height 30
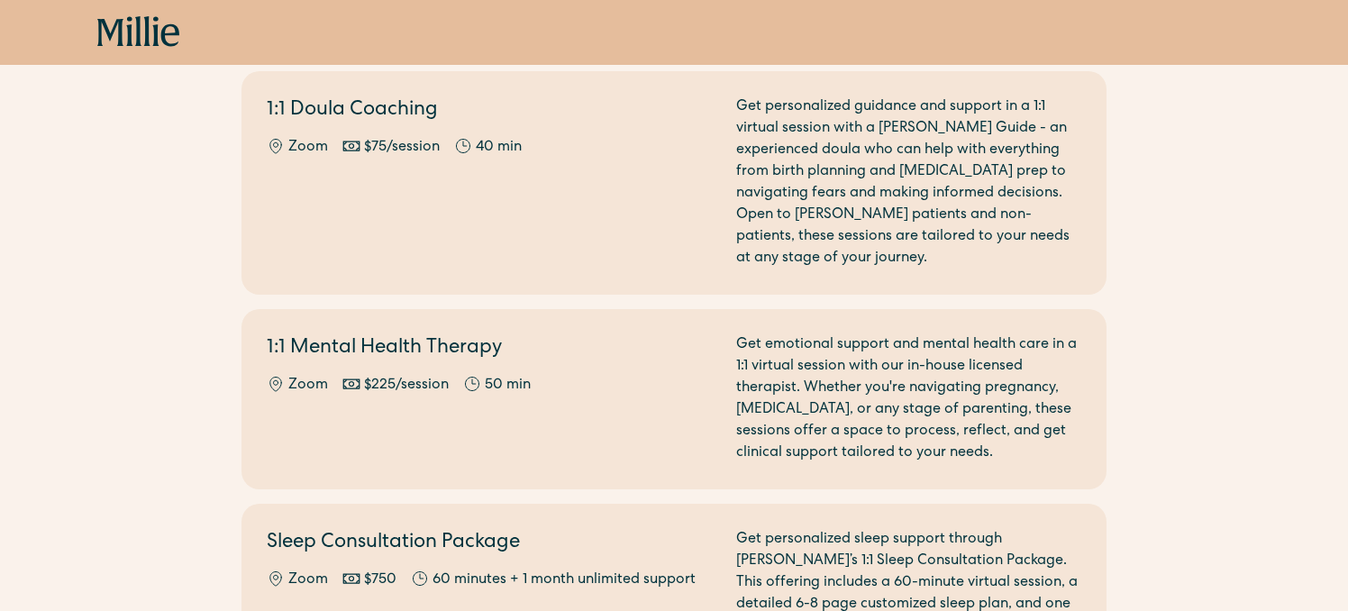
scroll to position [773, 0]
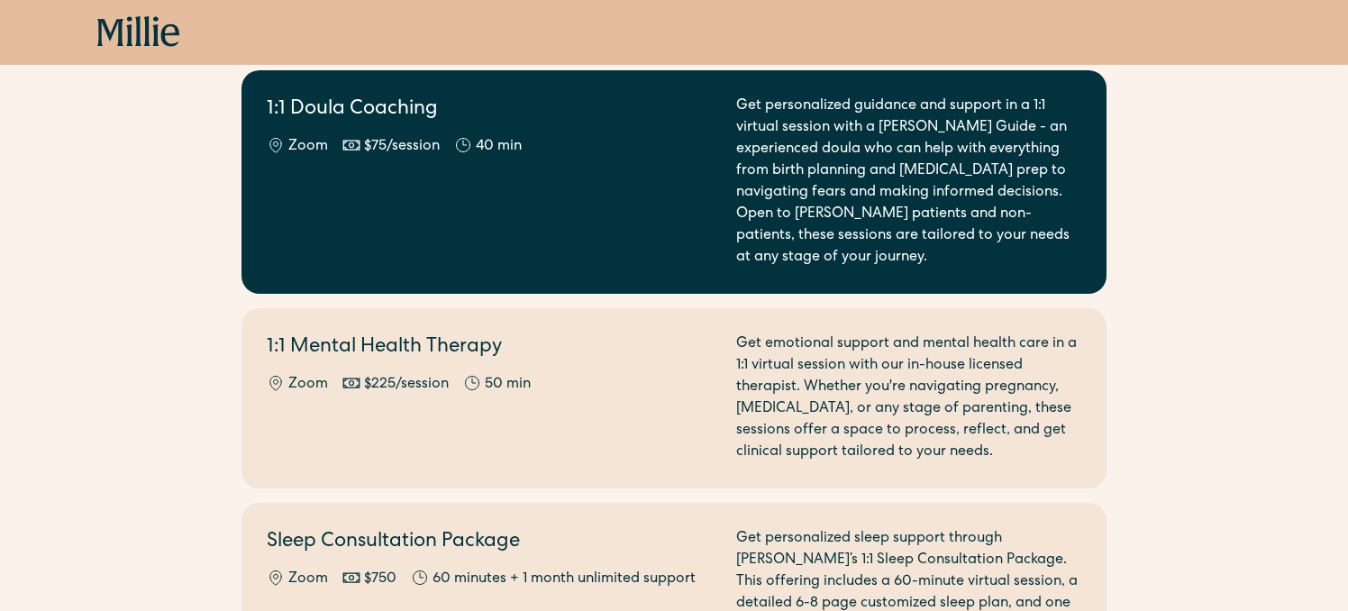
drag, startPoint x: 443, startPoint y: 200, endPoint x: 432, endPoint y: 205, distance: 12.9
click at [443, 200] on div "1:1 Doula Coaching Zoom $75/session 40 min" at bounding box center [491, 182] width 448 height 173
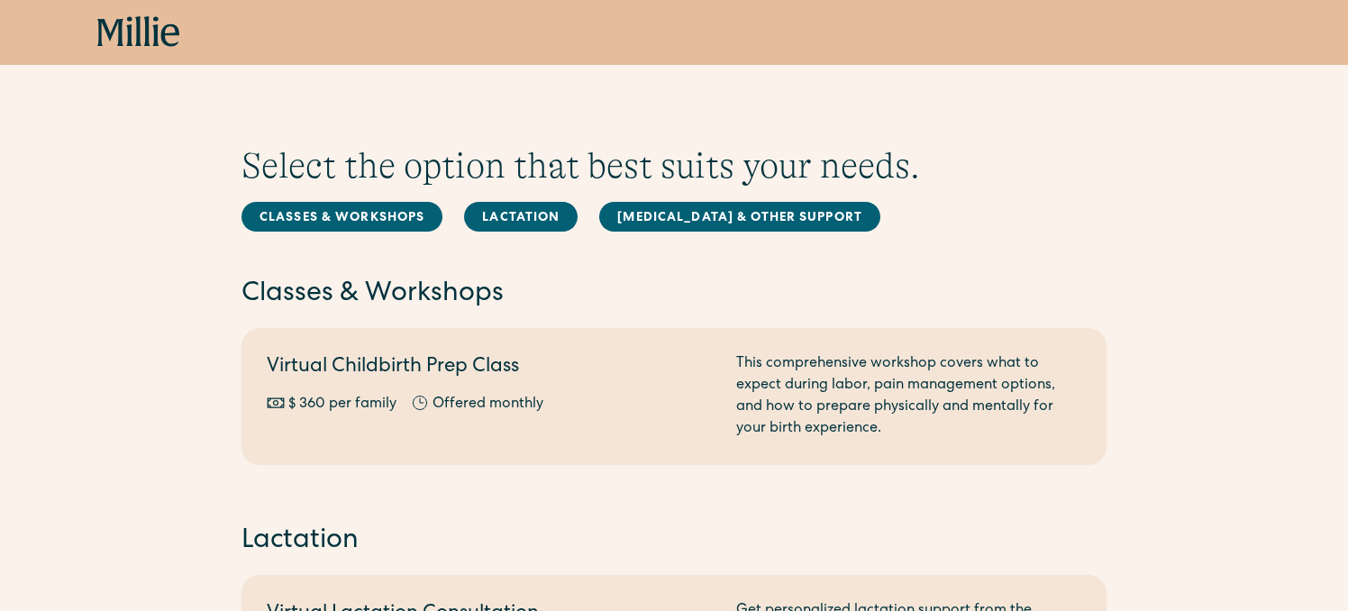
scroll to position [387, 0]
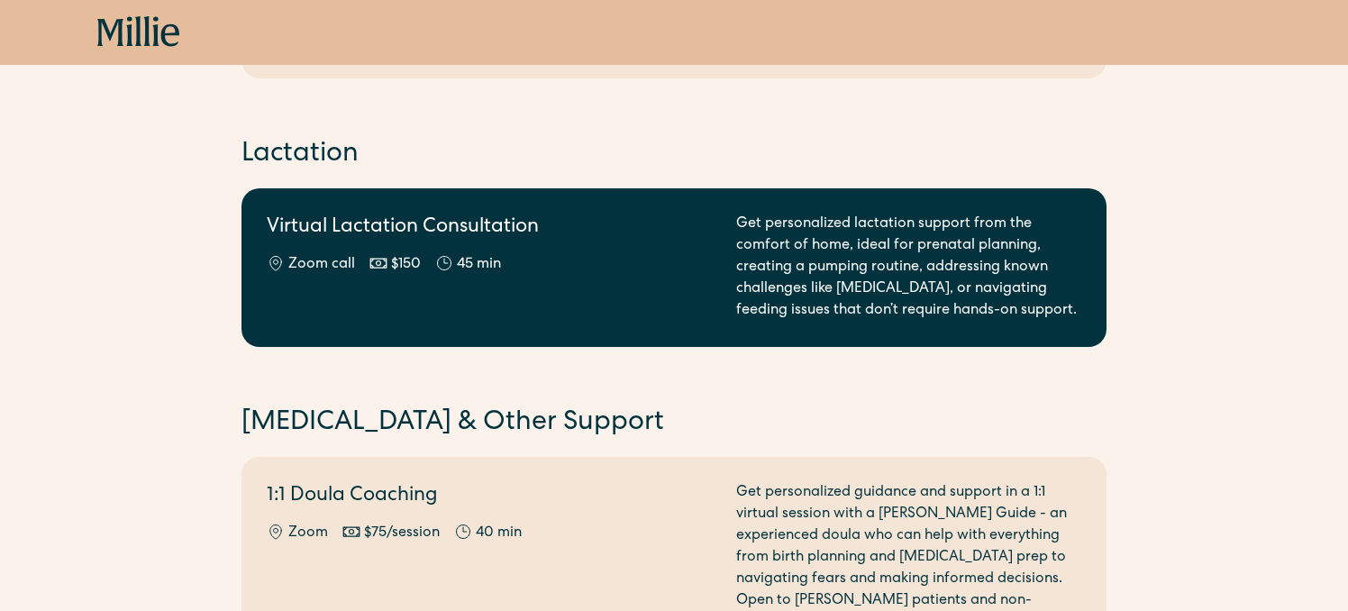
click at [541, 281] on div "Virtual Lactation Consultation Zoom call $150 45 min" at bounding box center [491, 268] width 448 height 108
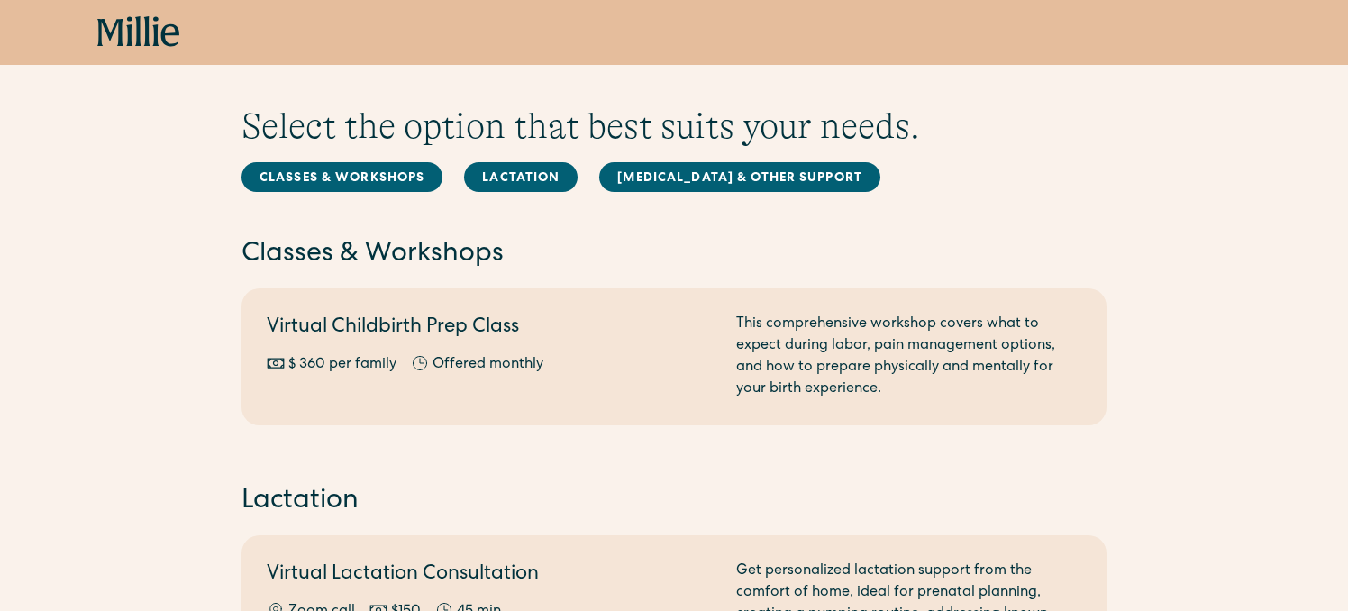
scroll to position [41, 0]
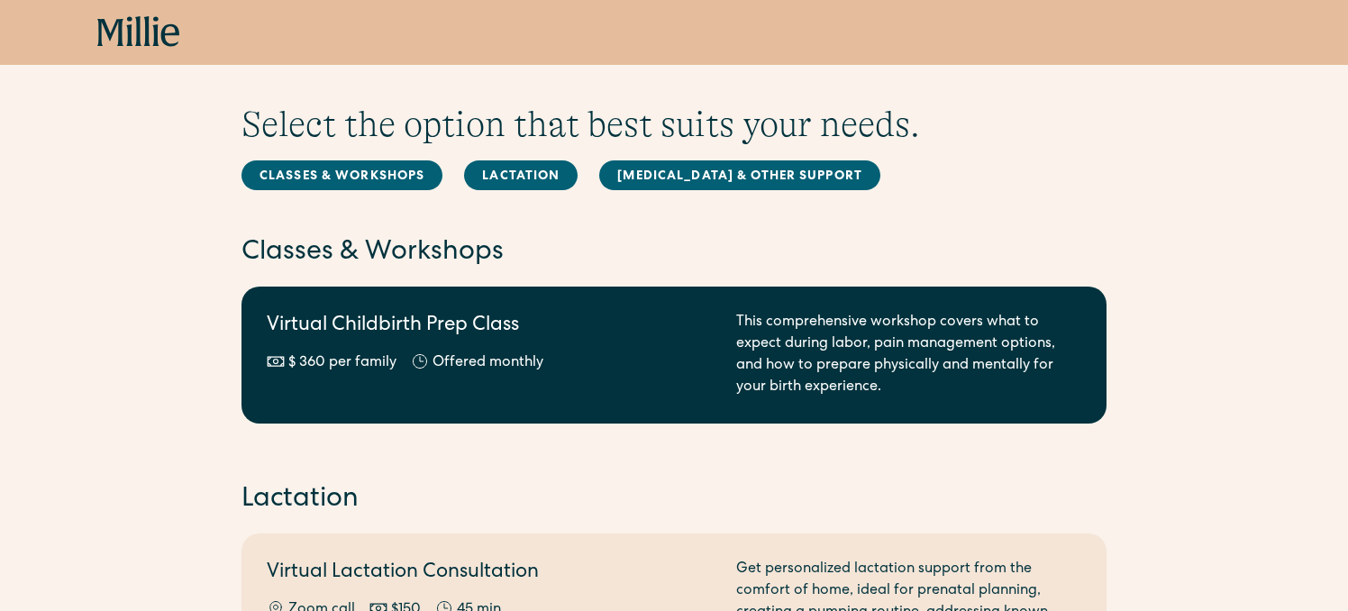
click at [567, 346] on div "Virtual Childbirth Prep Class $ 360 per family Offered monthly Every other month" at bounding box center [491, 355] width 448 height 87
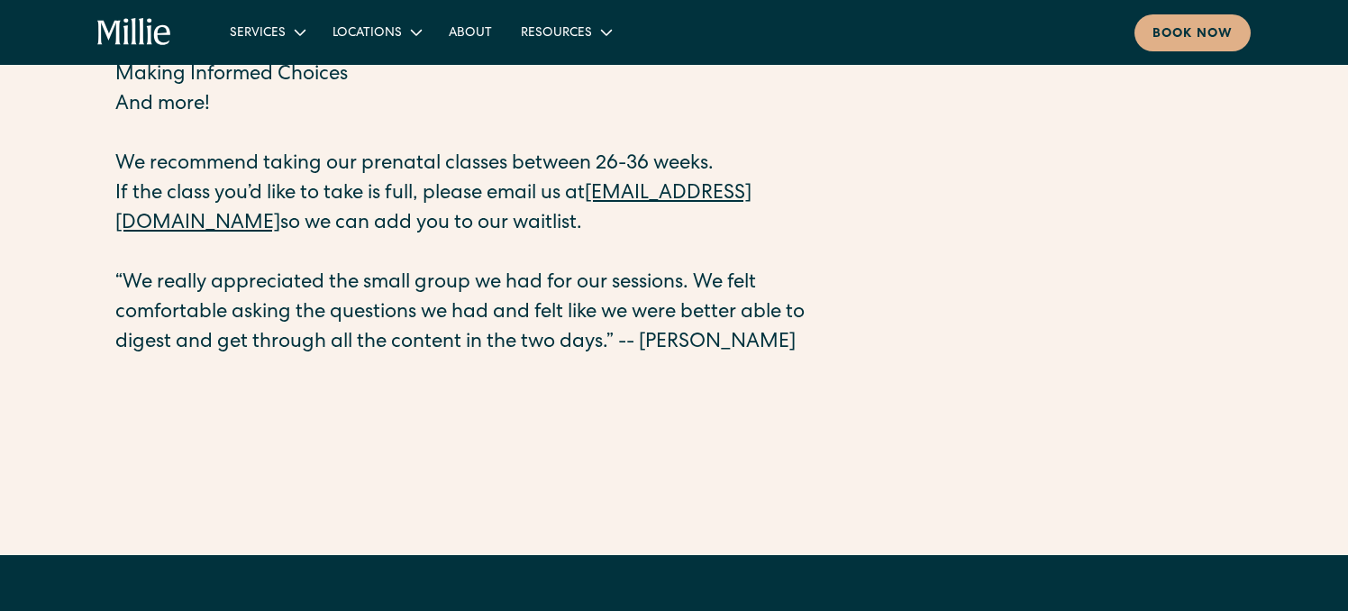
scroll to position [588, 0]
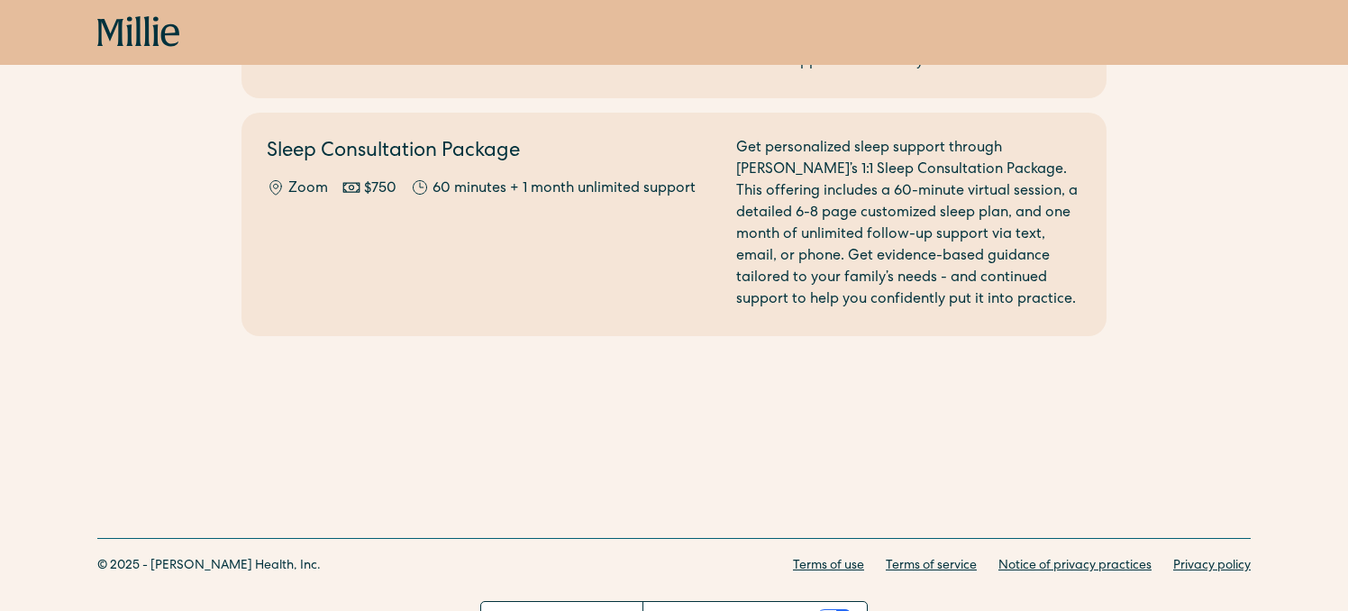
scroll to position [1171, 0]
